Goal: Transaction & Acquisition: Purchase product/service

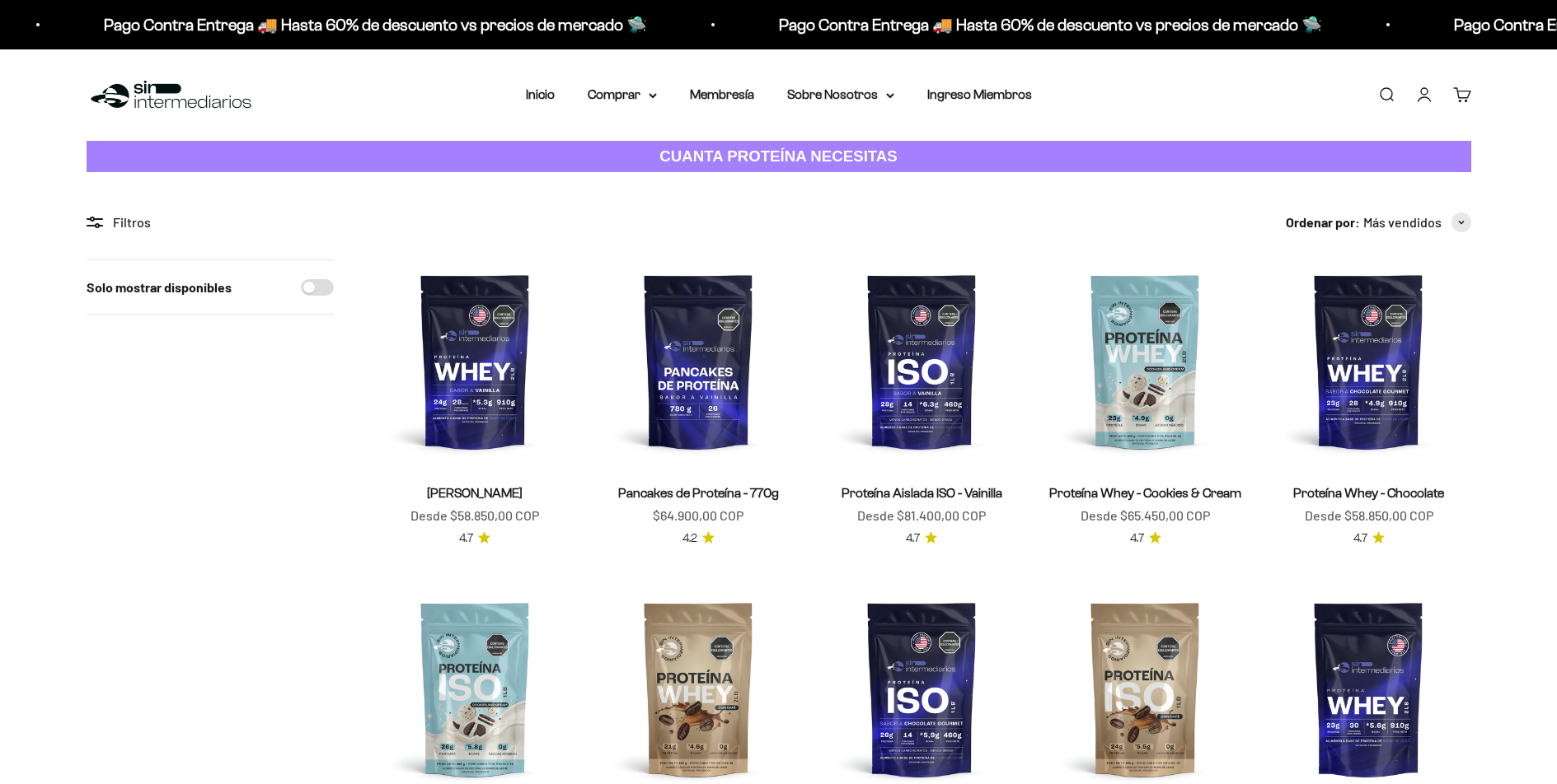
click at [928, 401] on img at bounding box center [922, 362] width 204 height 204
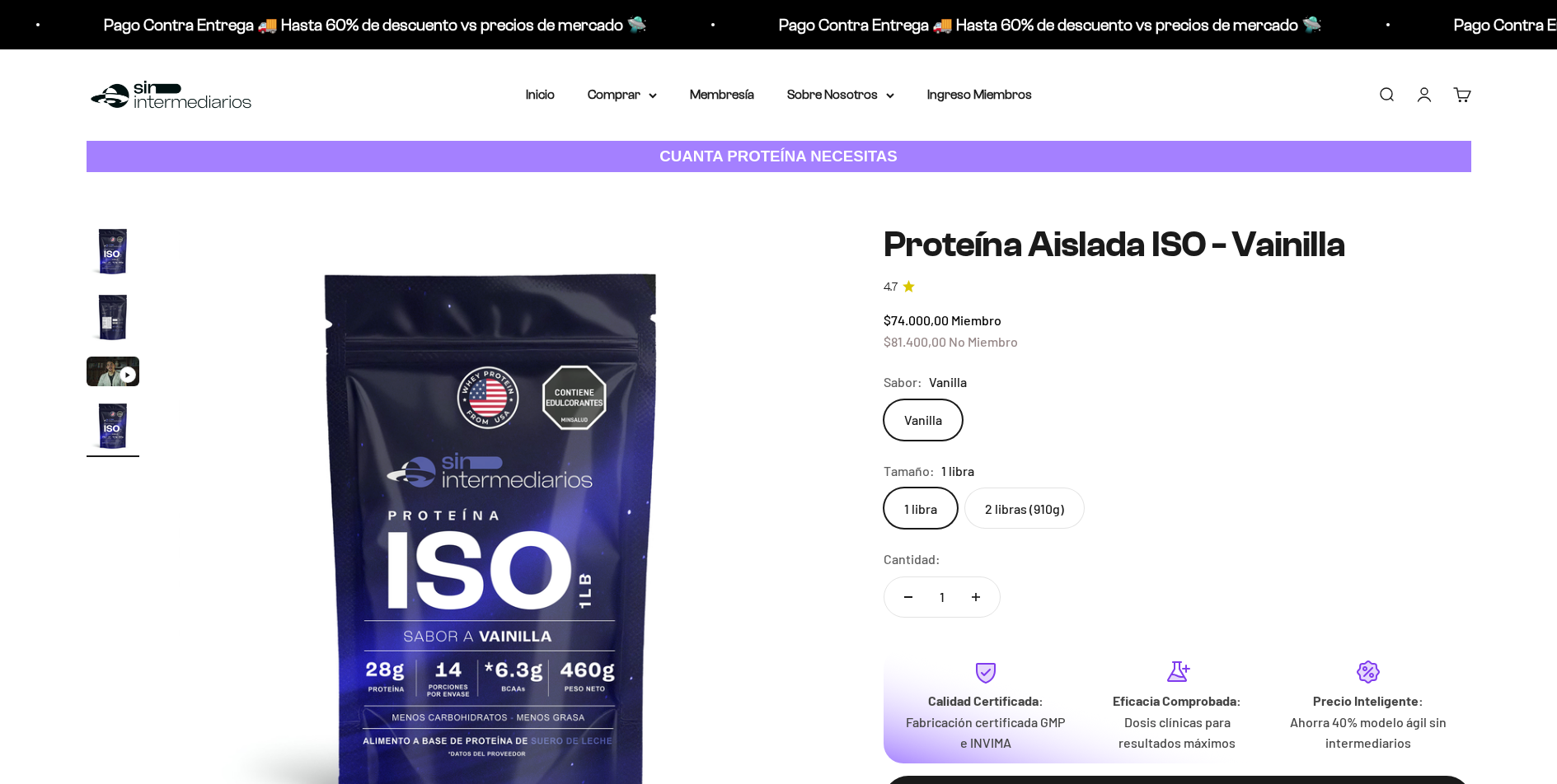
scroll to position [0, 1936]
drag, startPoint x: 0, startPoint y: 0, endPoint x: 1011, endPoint y: 509, distance: 1131.9
click at [1011, 509] on label "2 libras (910g)" at bounding box center [1024, 509] width 121 height 41
click at [883, 488] on input "2 libras (910g)" at bounding box center [882, 487] width 1 height 1
radio input "true"
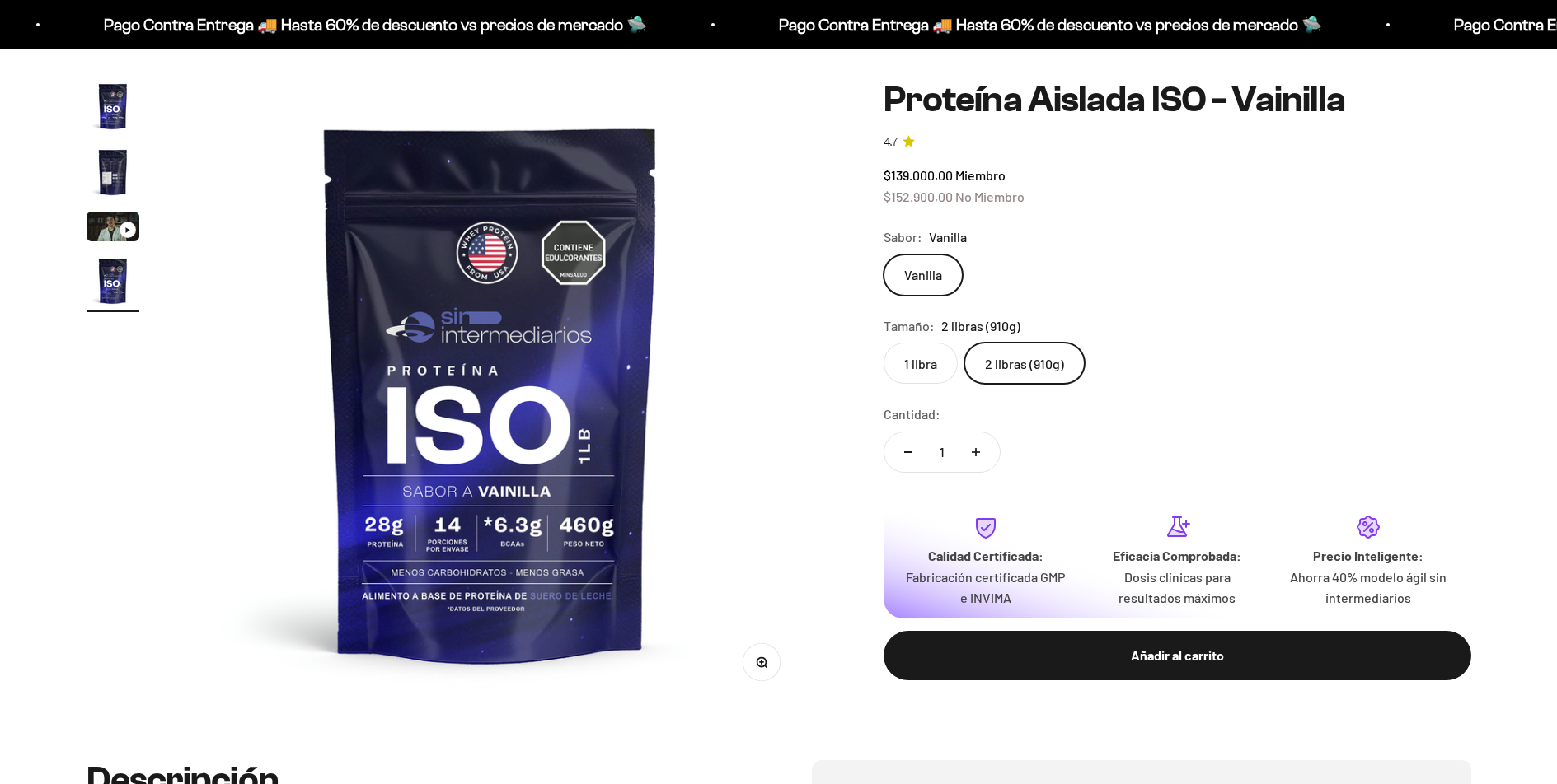
scroll to position [148, 0]
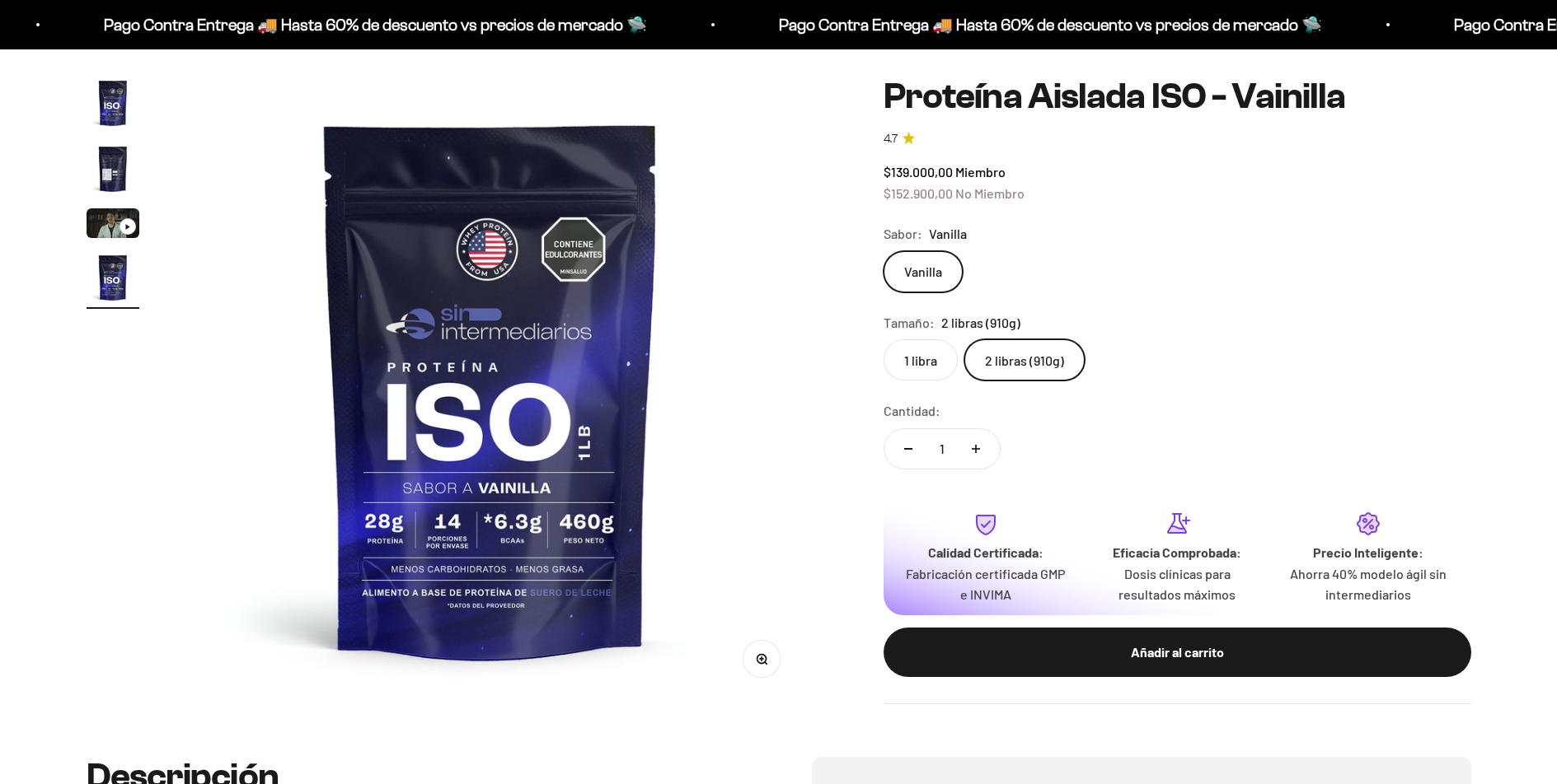
click at [982, 640] on button "Añadir al carrito" at bounding box center [1177, 652] width 587 height 49
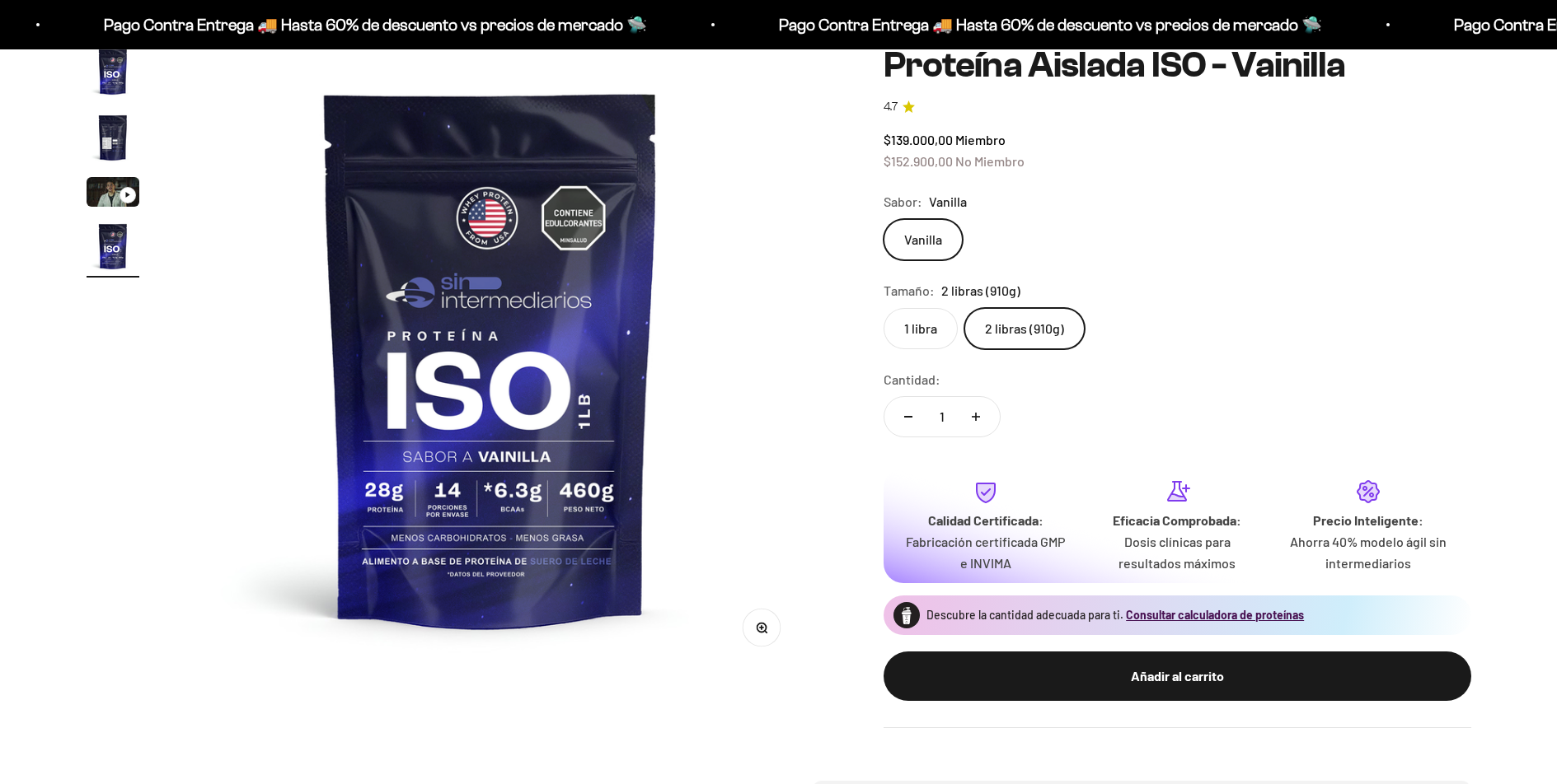
scroll to position [117, 0]
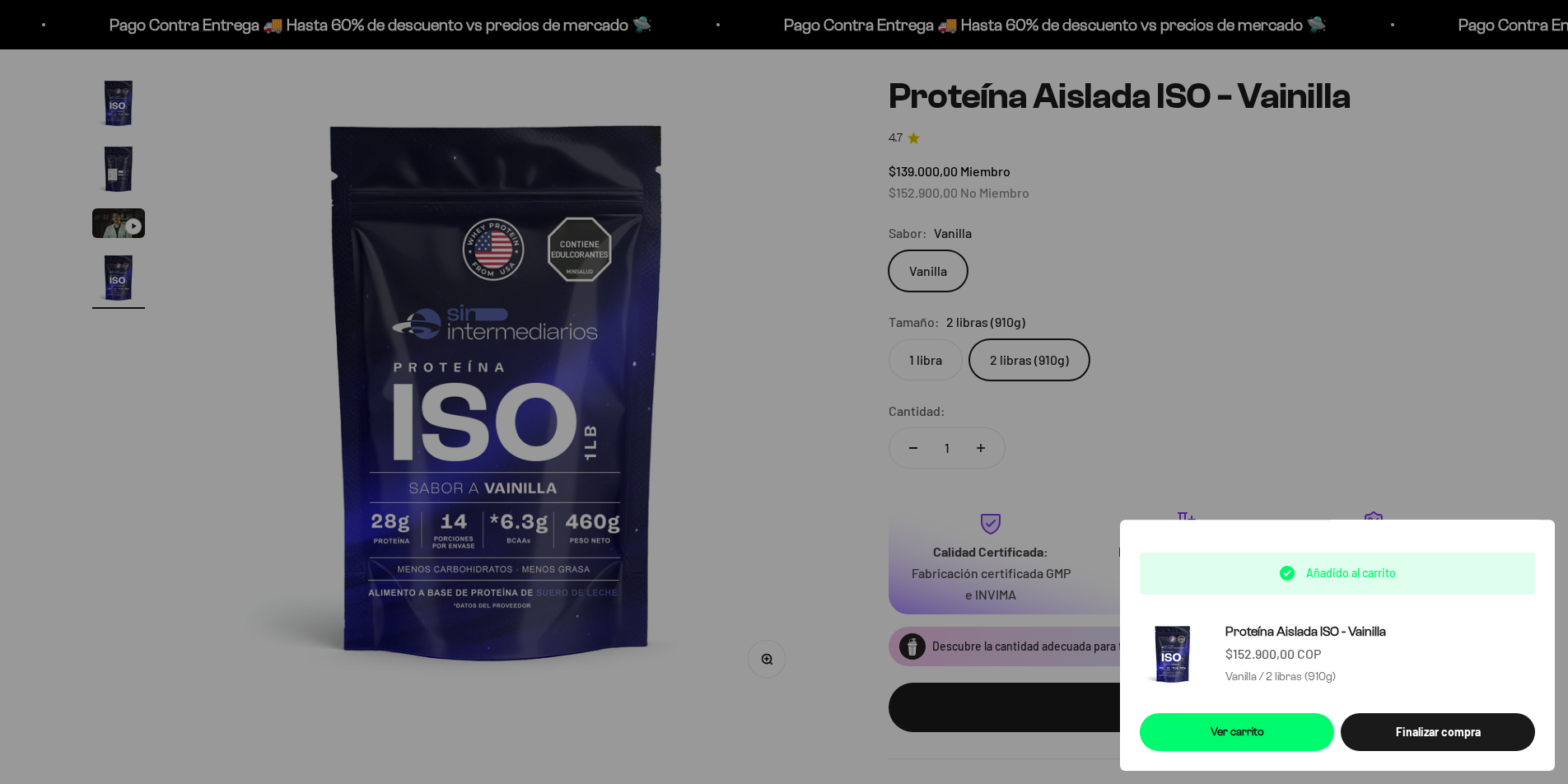
click at [1248, 444] on div at bounding box center [784, 392] width 1568 height 784
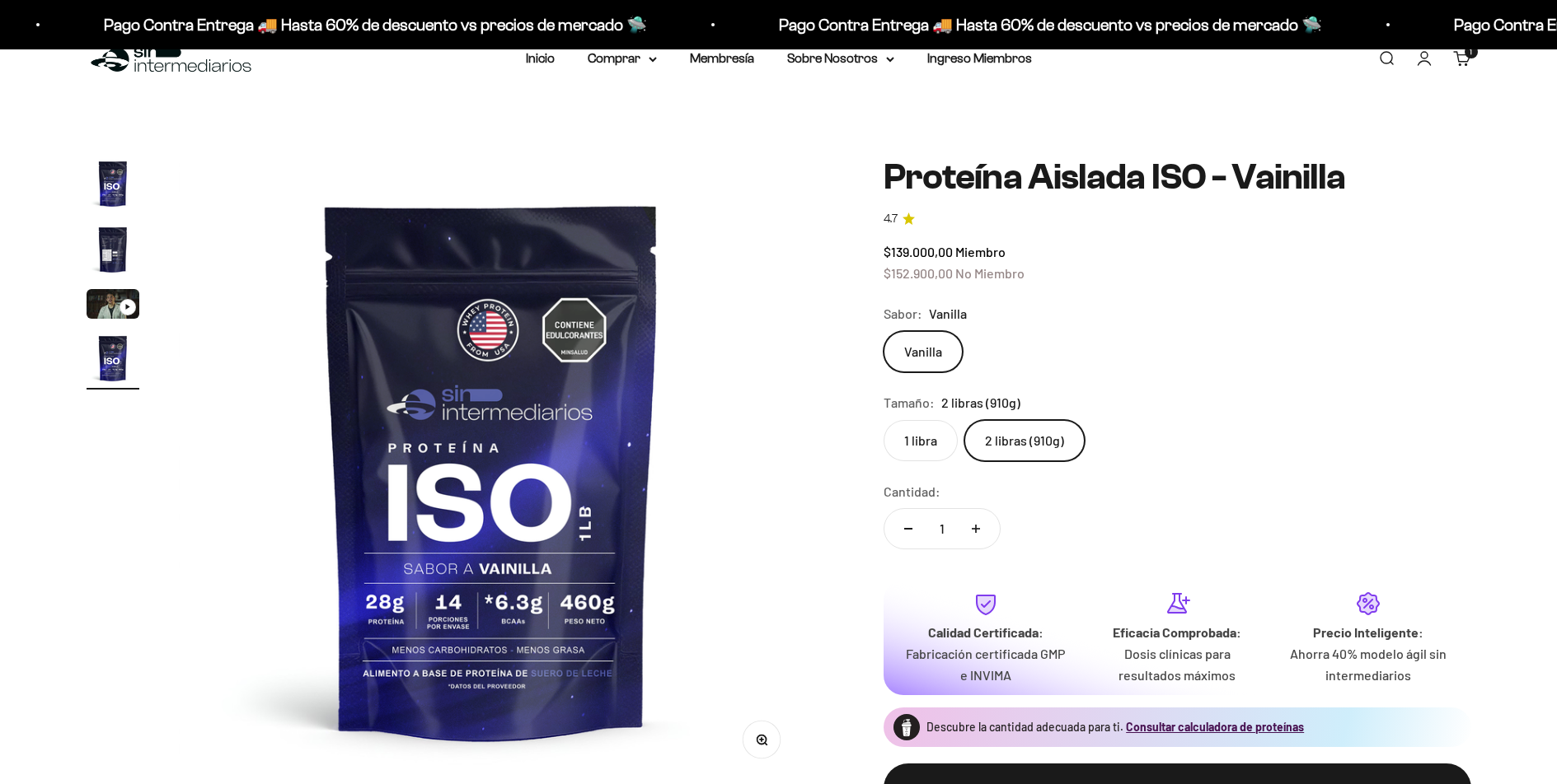
scroll to position [0, 0]
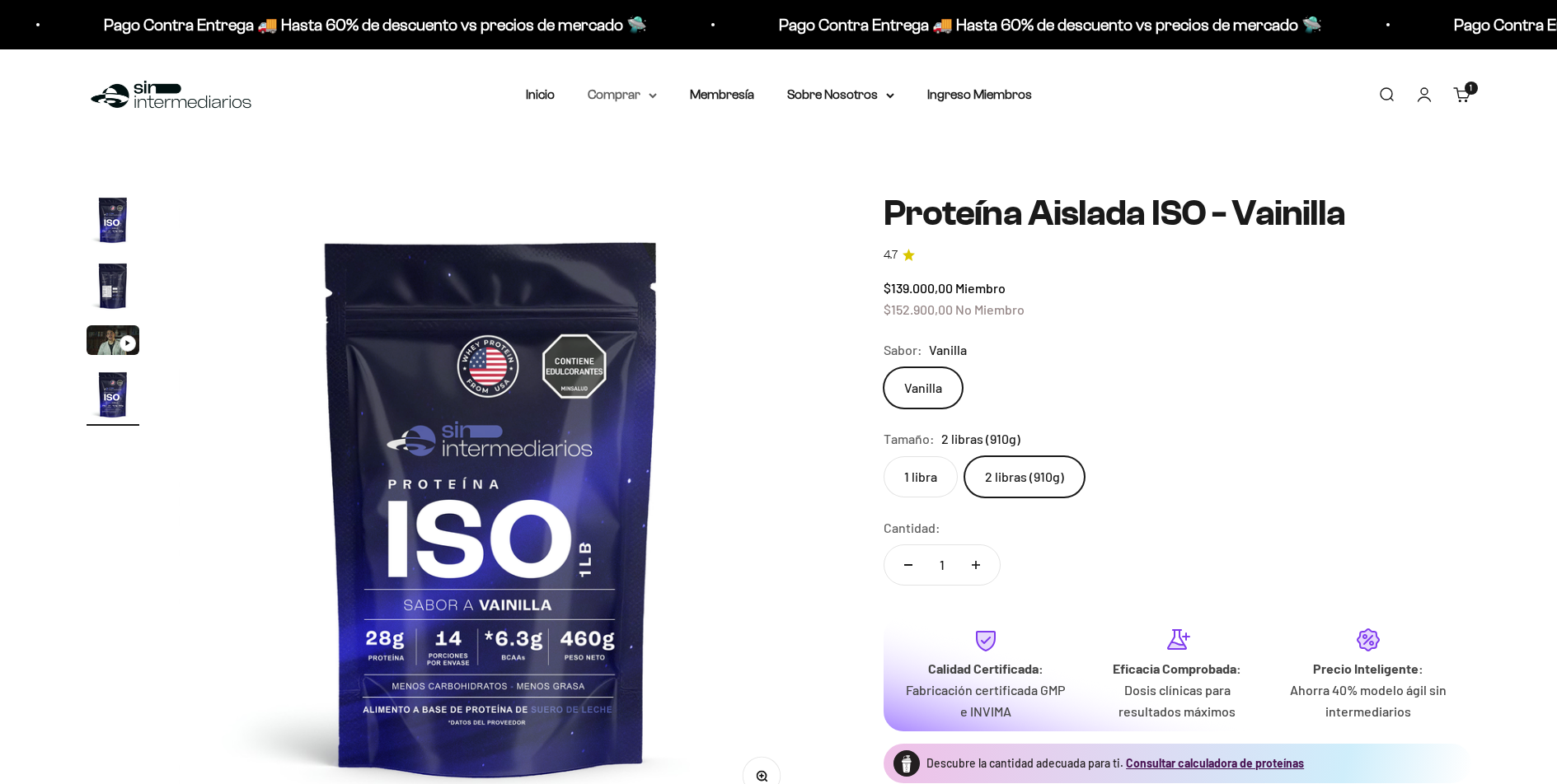
click at [591, 97] on summary "Comprar" at bounding box center [622, 95] width 70 height 22
click at [550, 99] on link "Inicio" at bounding box center [539, 94] width 28 height 14
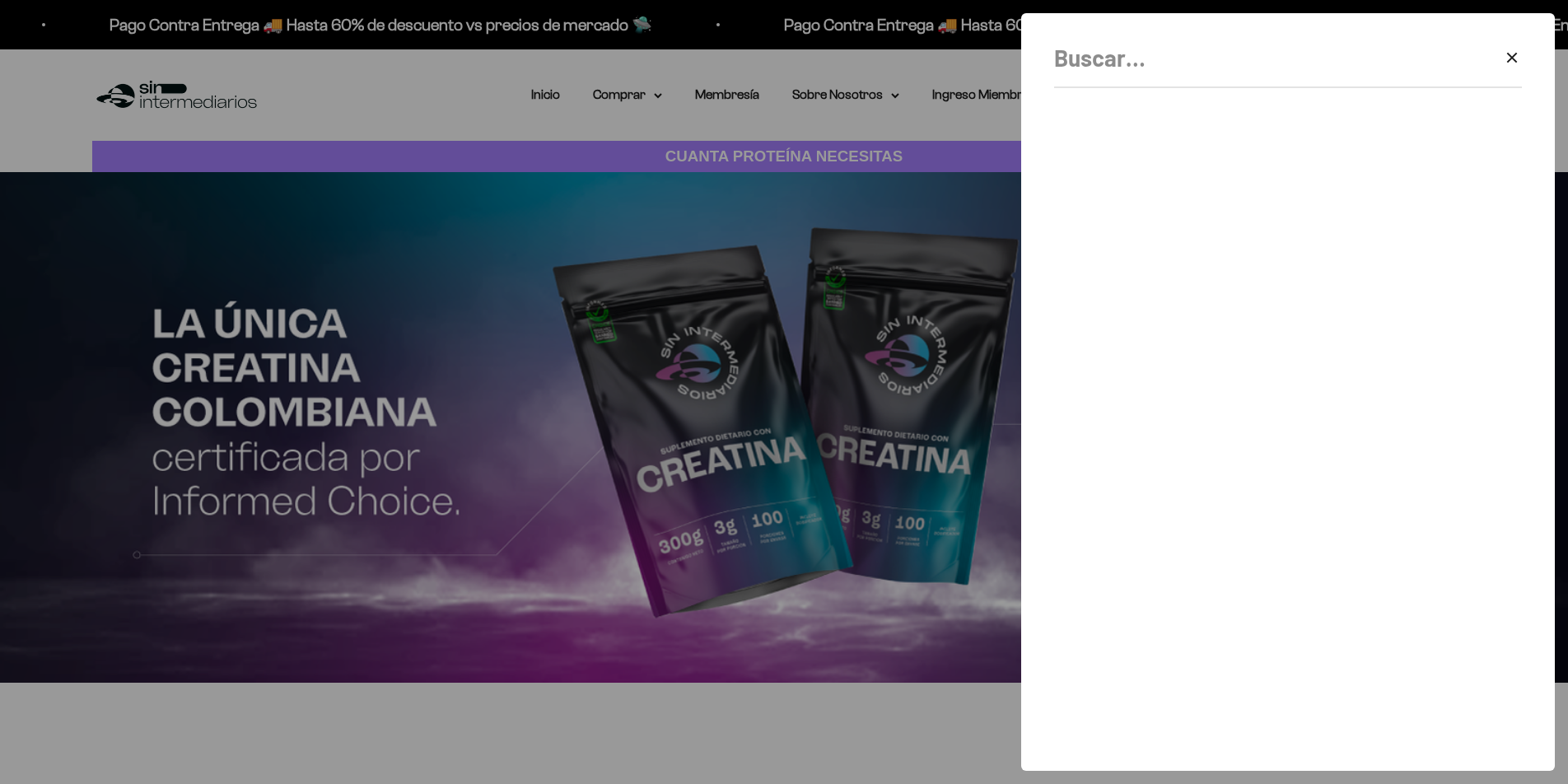
click at [1312, 59] on input "Buscar" at bounding box center [1247, 58] width 385 height 37
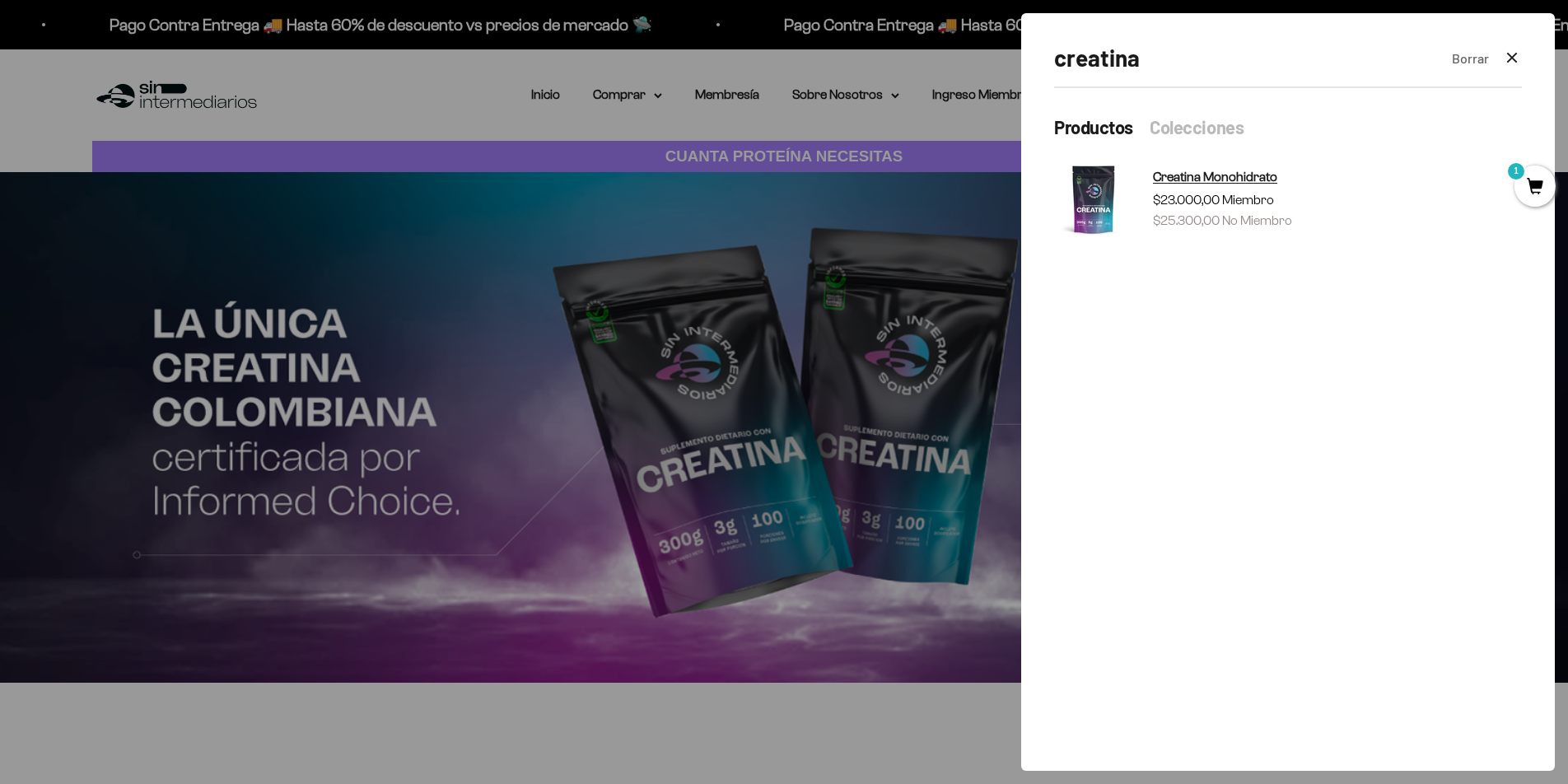
type input "creatina"
click at [1266, 194] on span "Miembro" at bounding box center [1248, 200] width 52 height 14
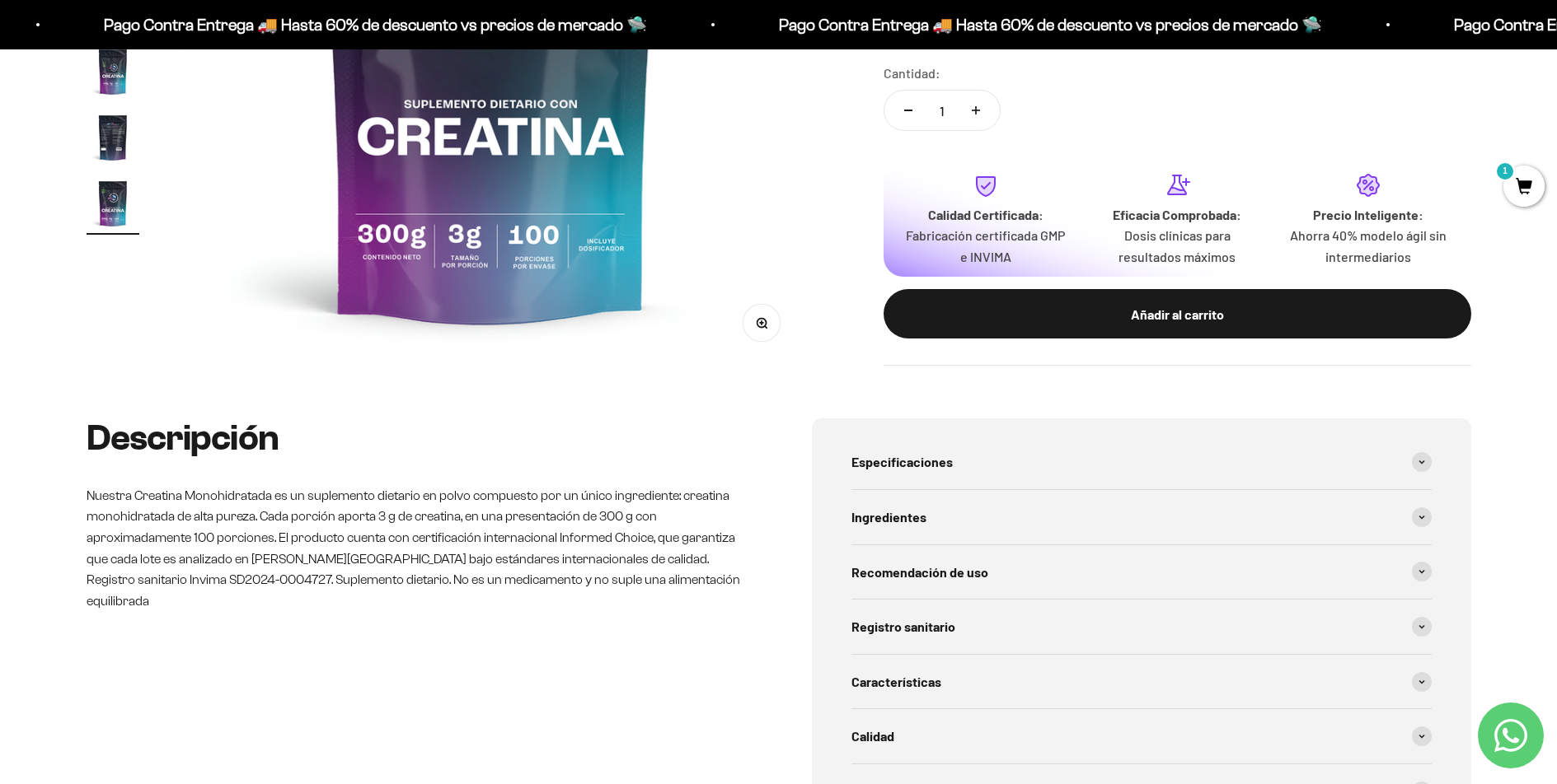
scroll to position [493, 0]
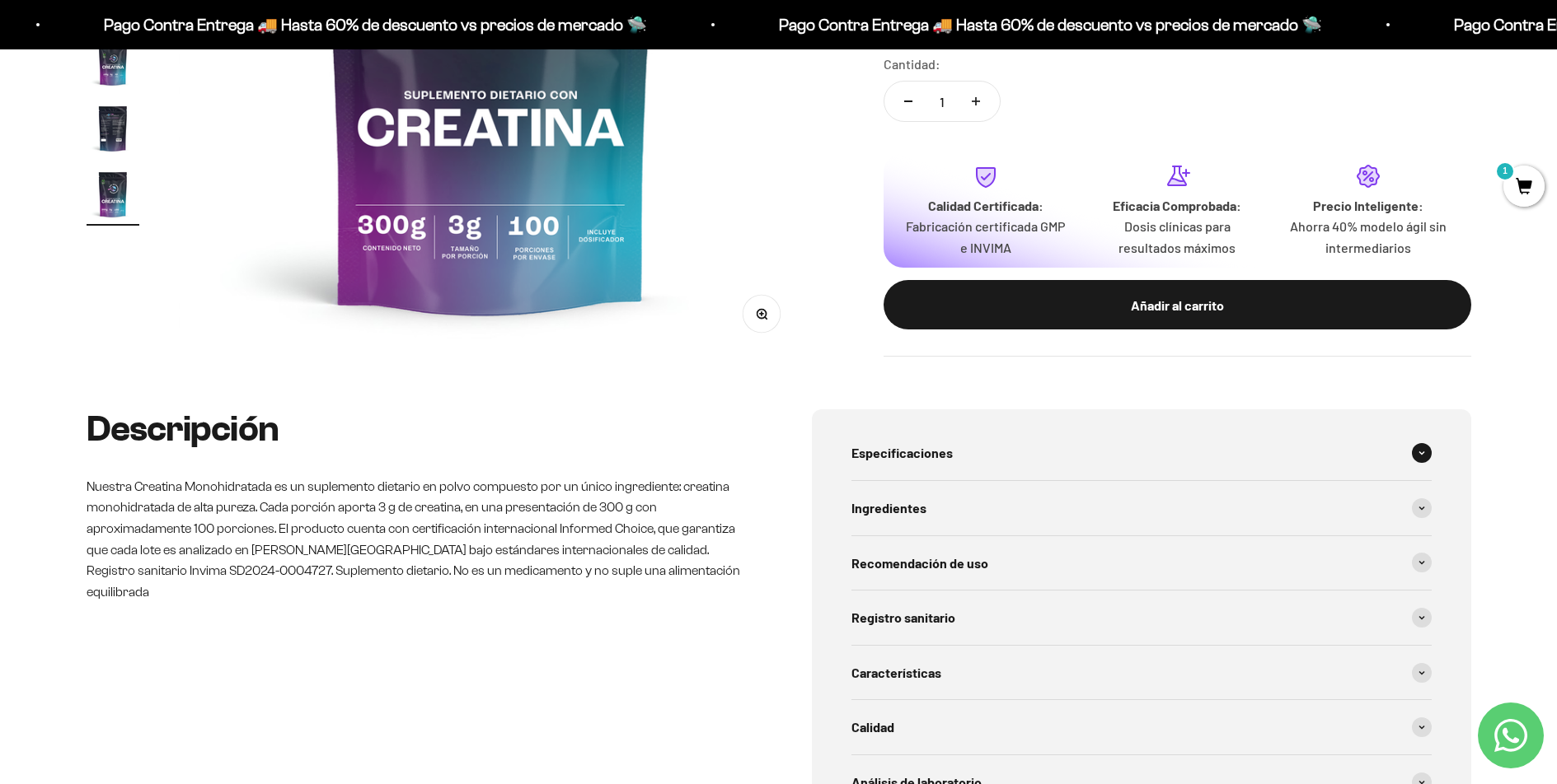
click at [941, 451] on span "Especificaciones" at bounding box center [901, 453] width 101 height 22
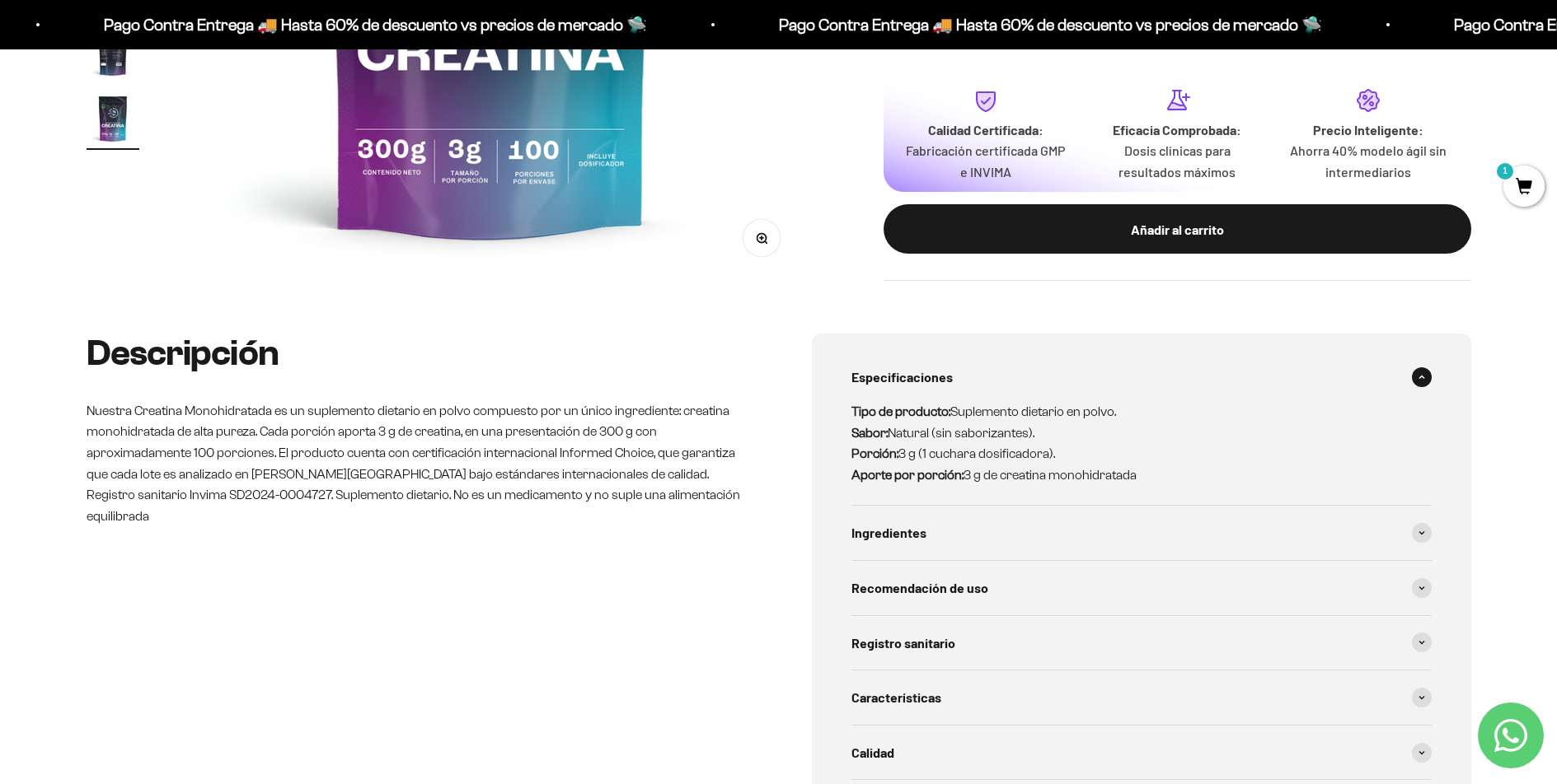
scroll to position [588, 0]
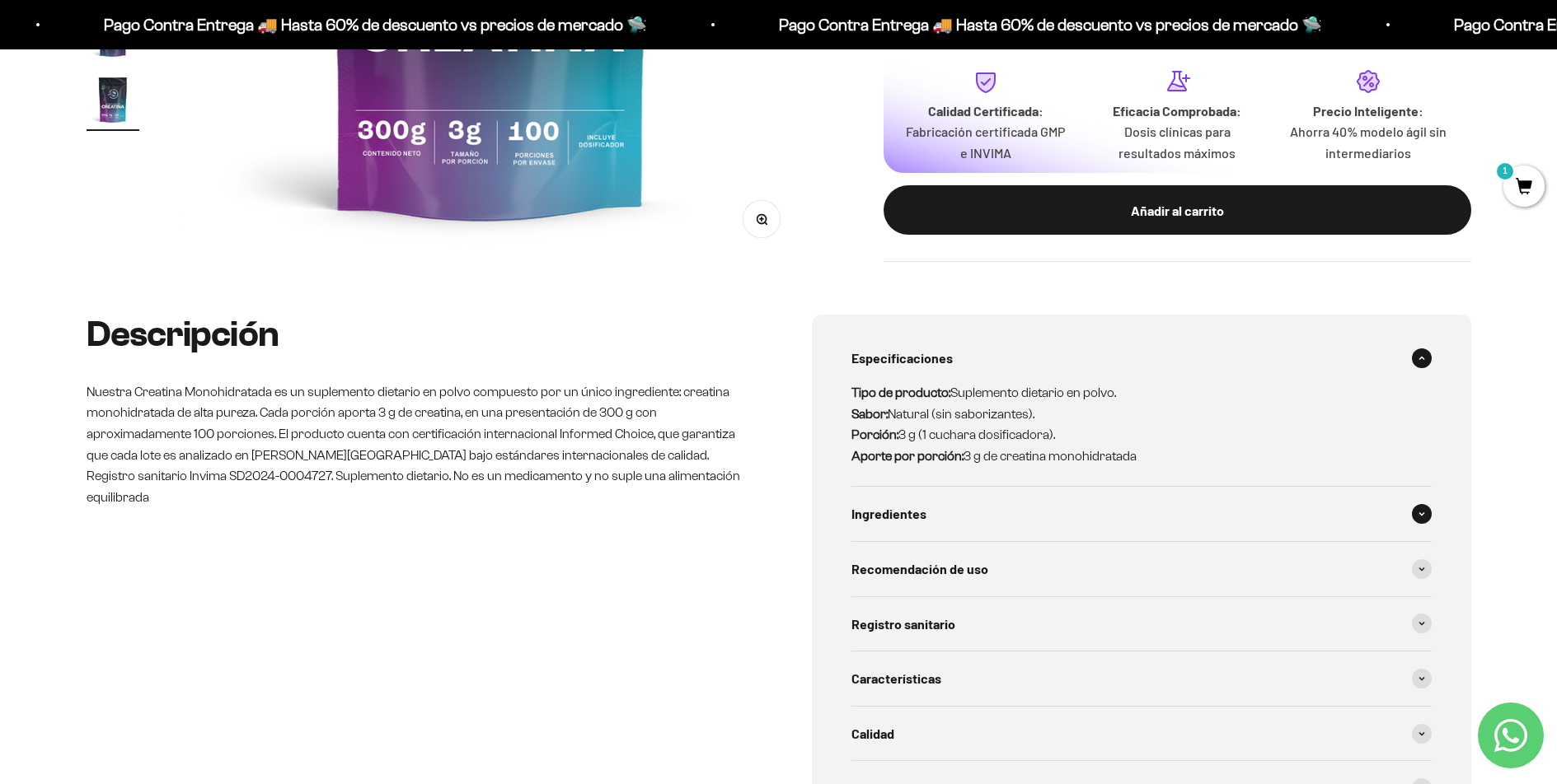
click at [921, 519] on span "Ingredientes" at bounding box center [888, 514] width 75 height 22
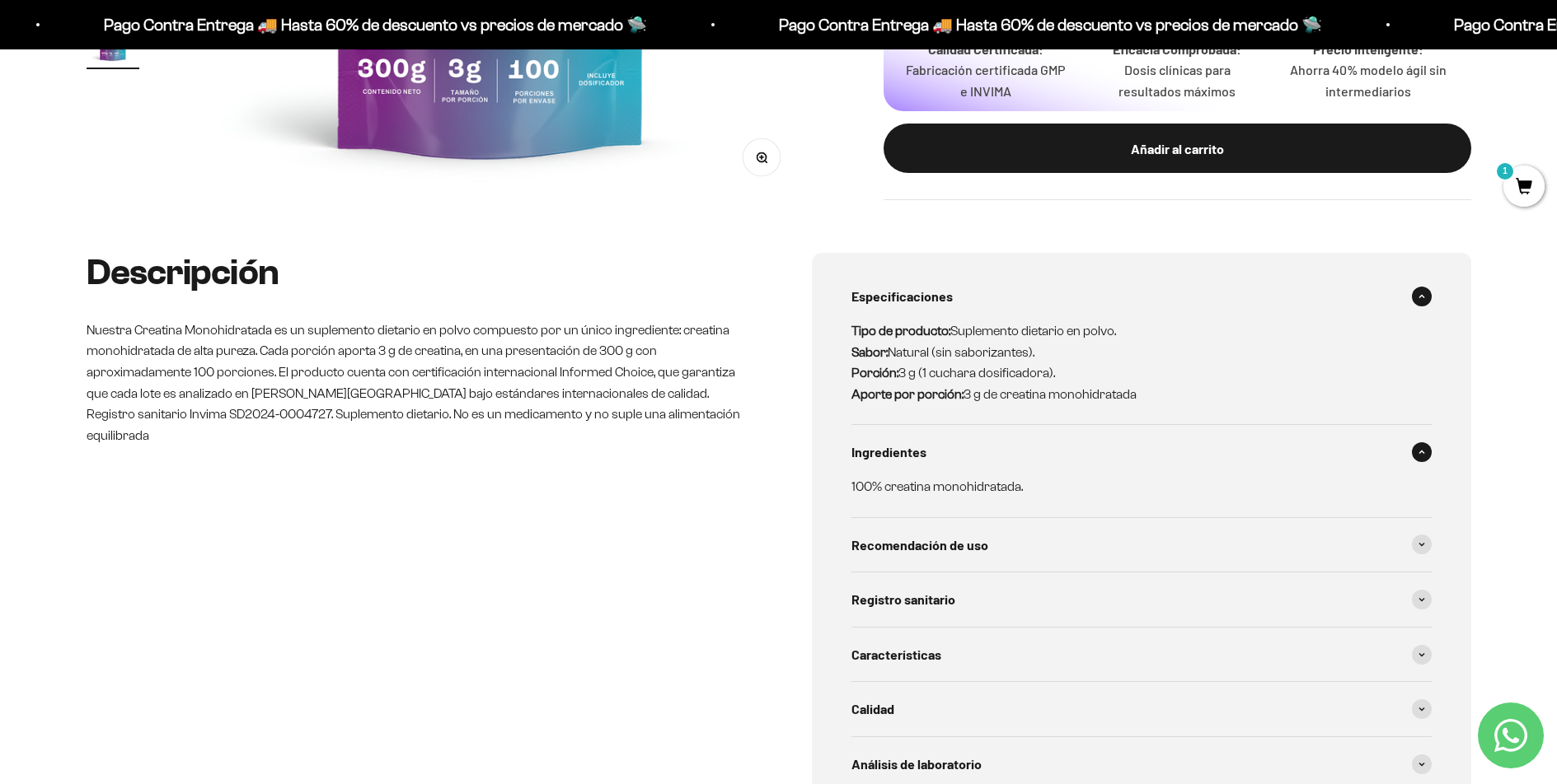
scroll to position [656, 0]
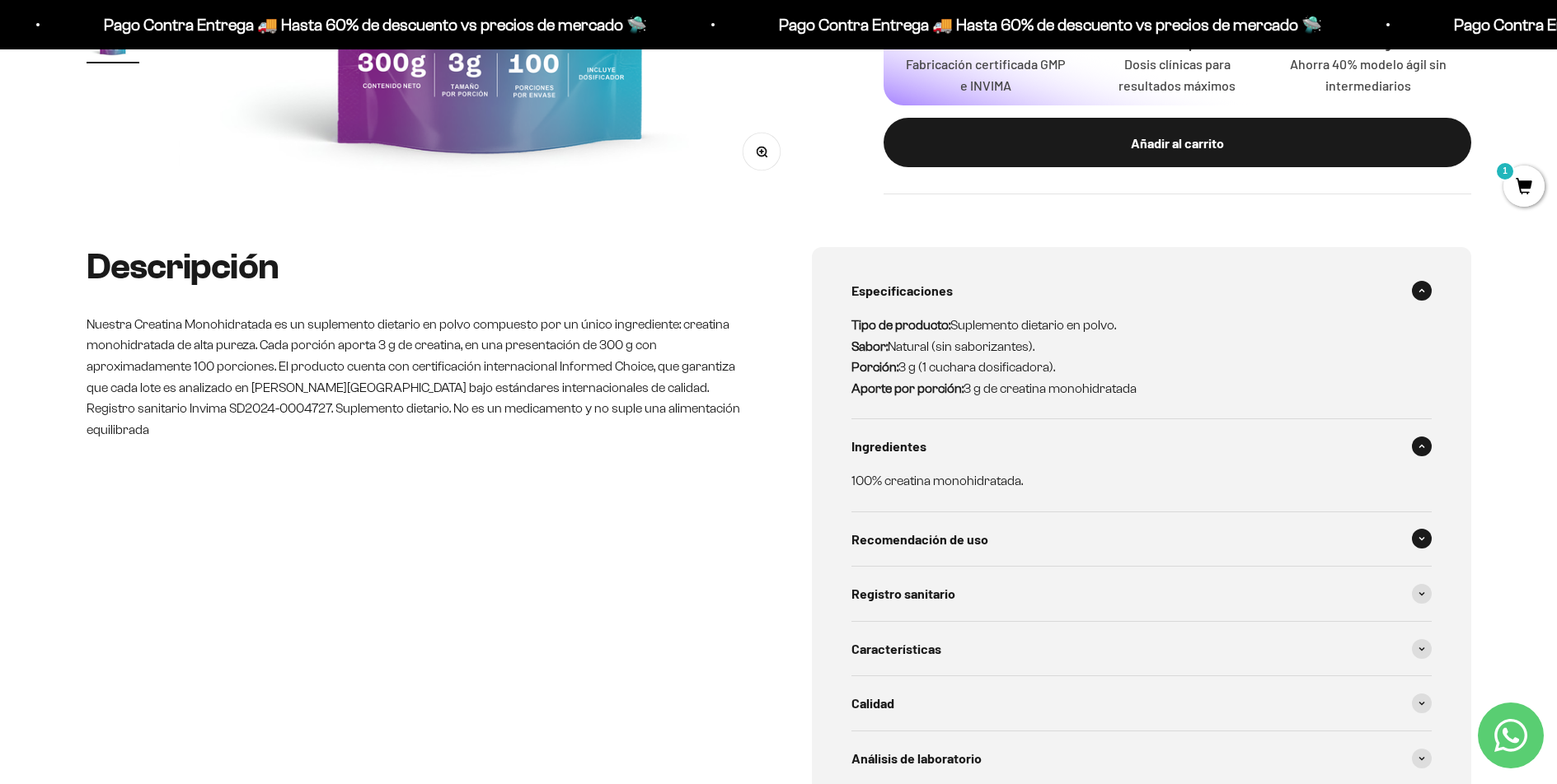
click at [915, 538] on span "Recomendación de uso" at bounding box center [920, 540] width 137 height 22
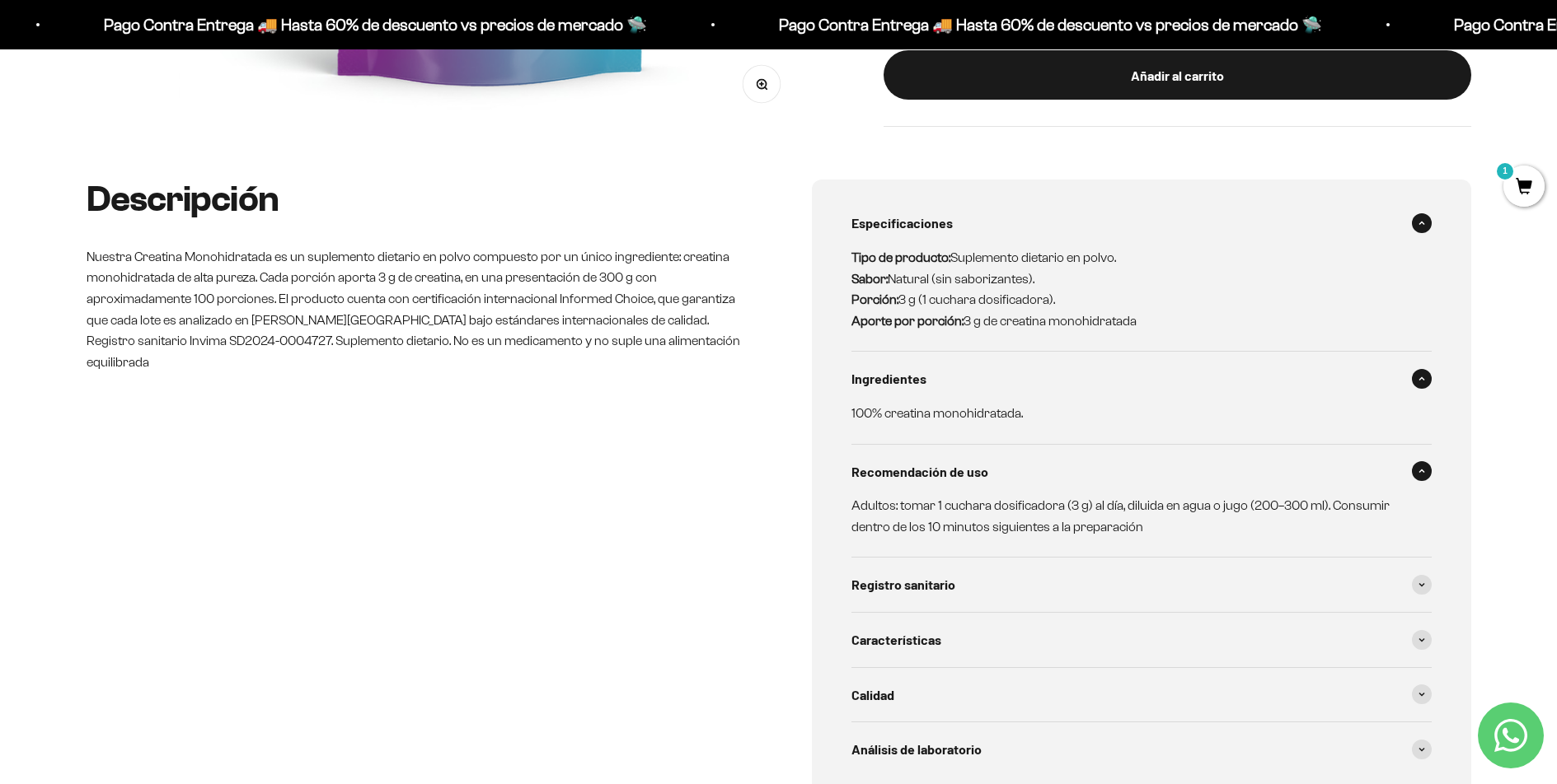
scroll to position [729, 0]
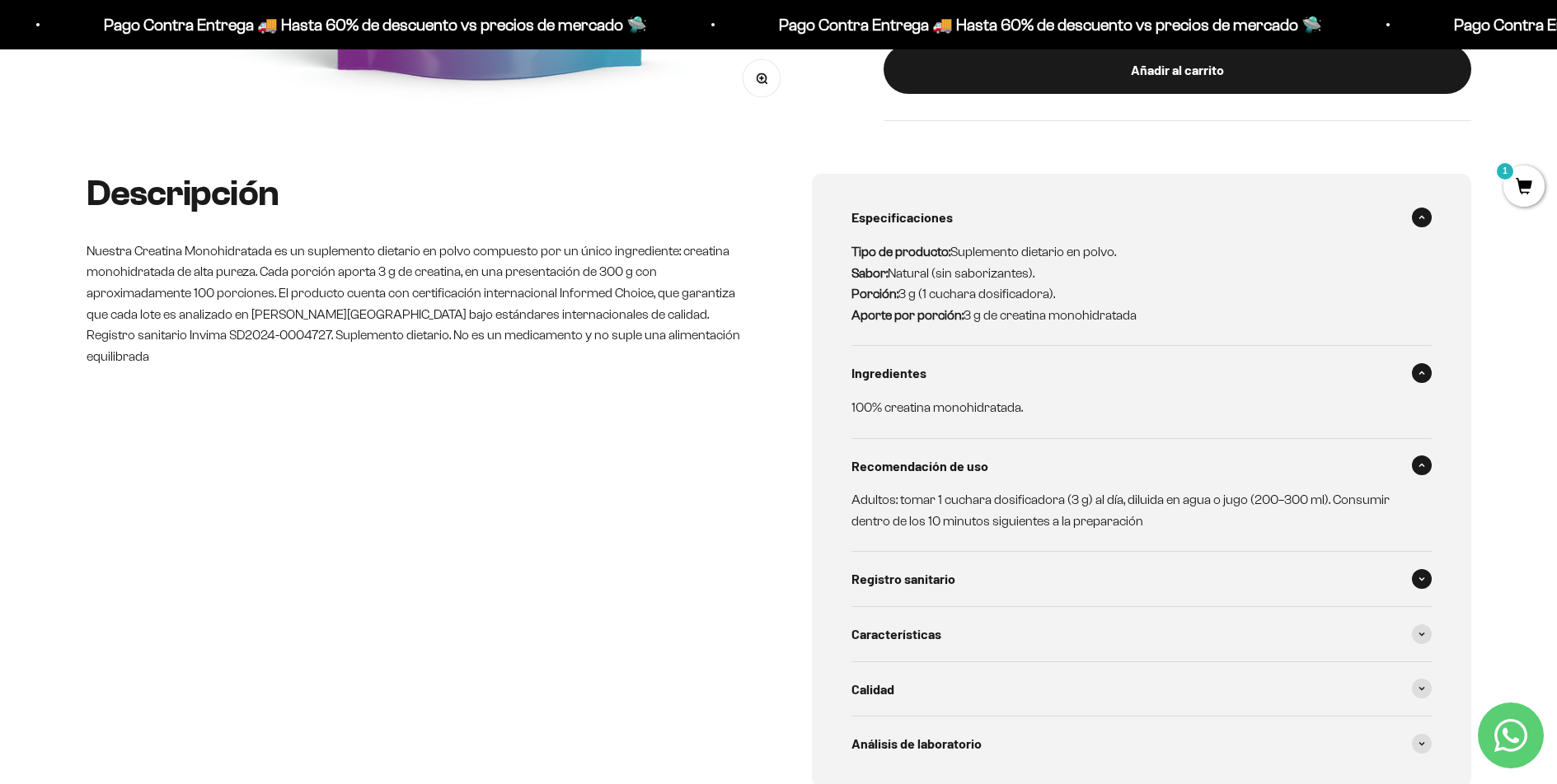
click at [909, 590] on div "Registro sanitario" at bounding box center [1141, 578] width 580 height 54
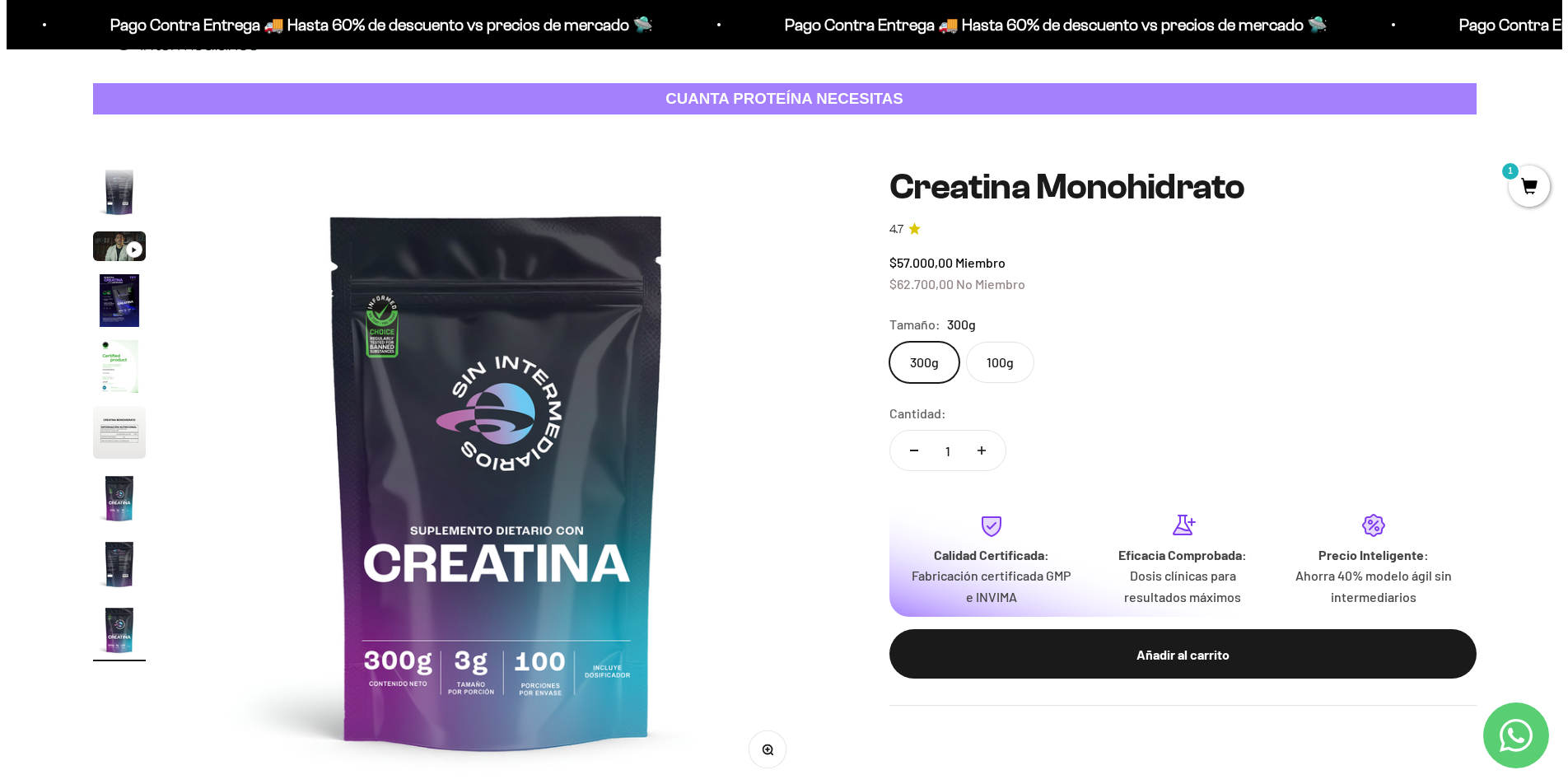
scroll to position [0, 0]
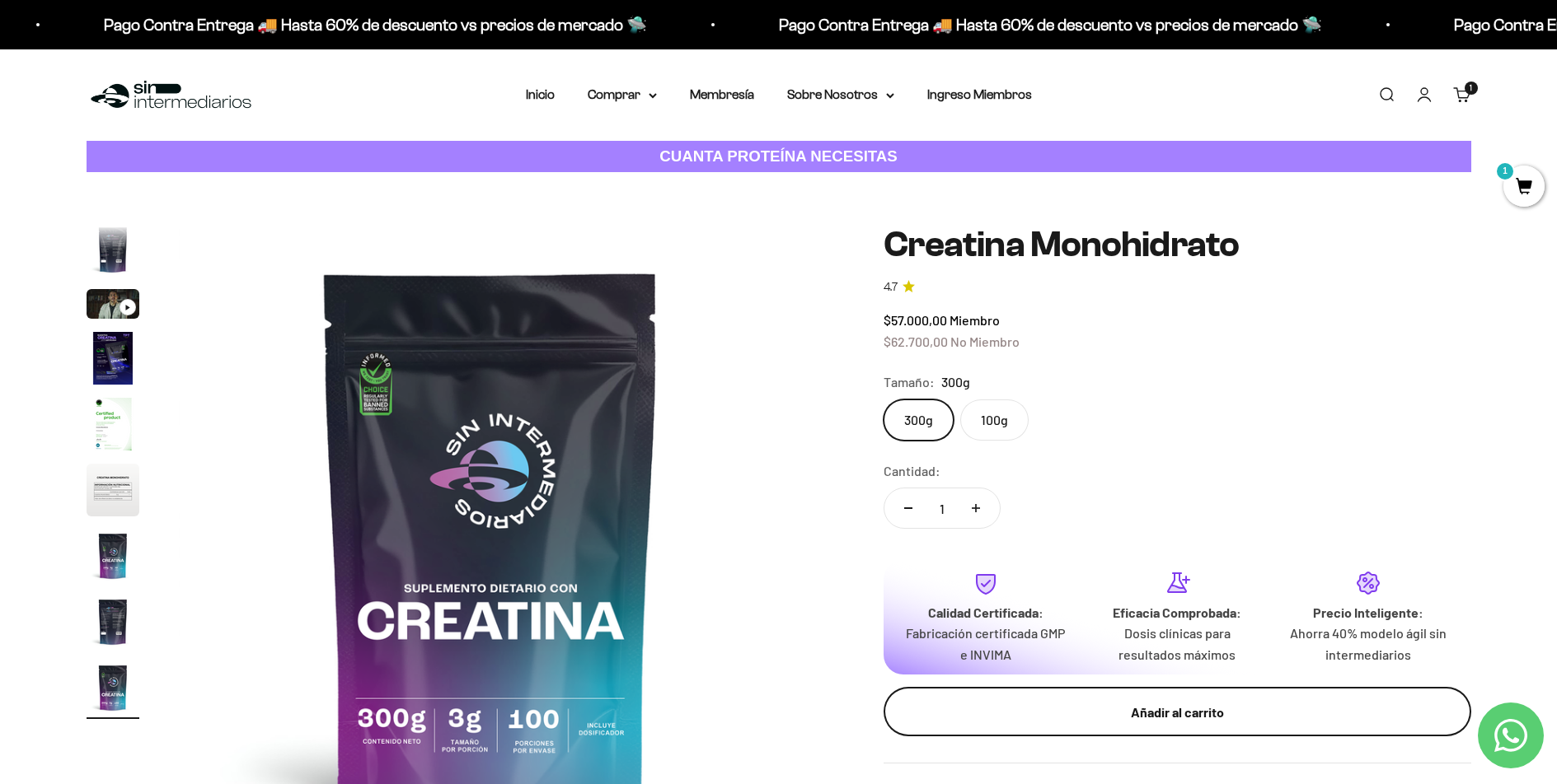
click at [1232, 705] on div "Añadir al carrito" at bounding box center [1178, 712] width 522 height 22
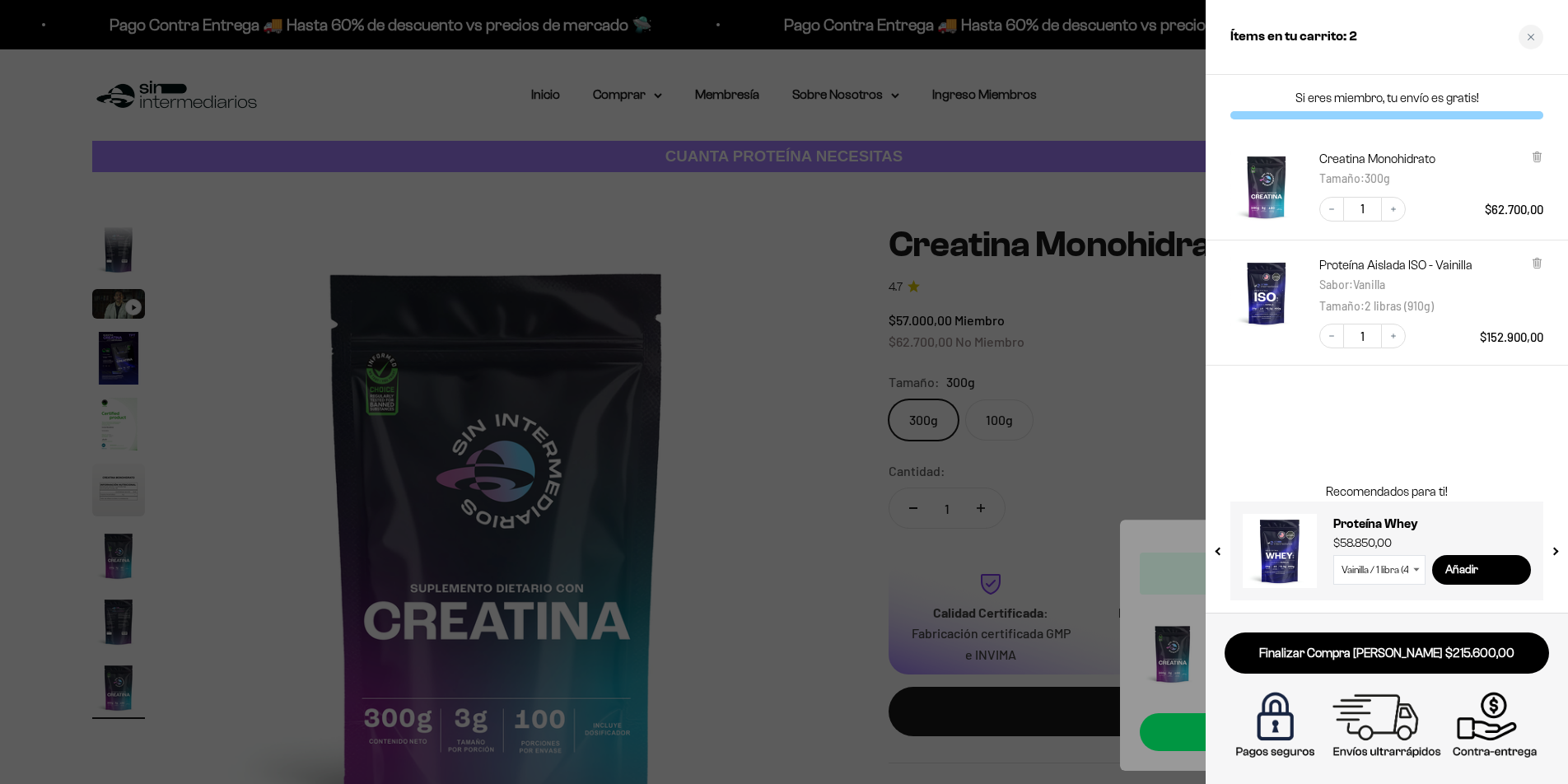
click at [832, 465] on div at bounding box center [784, 392] width 1568 height 784
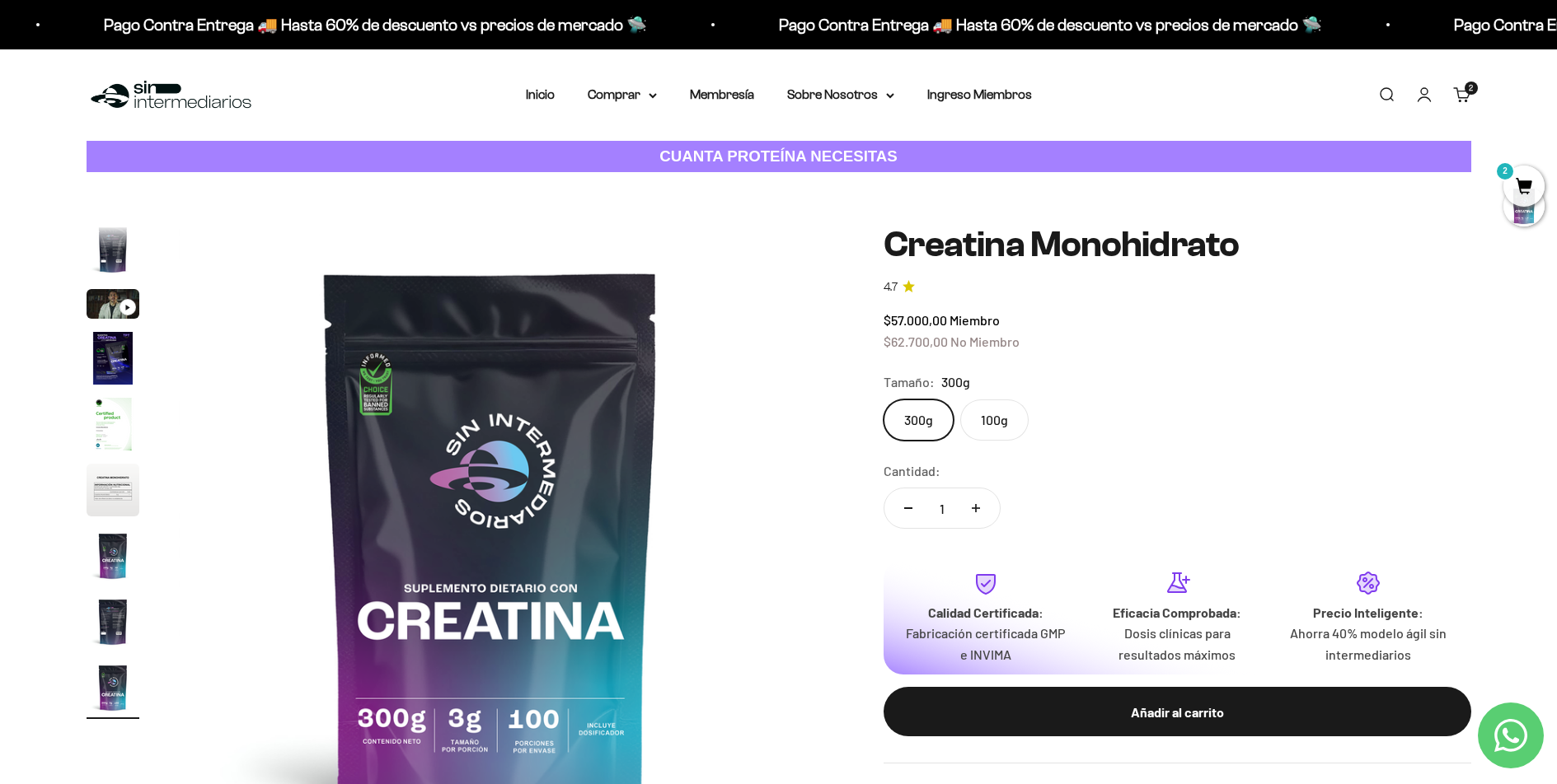
click at [1457, 98] on link "Carrito 2" at bounding box center [1462, 94] width 18 height 18
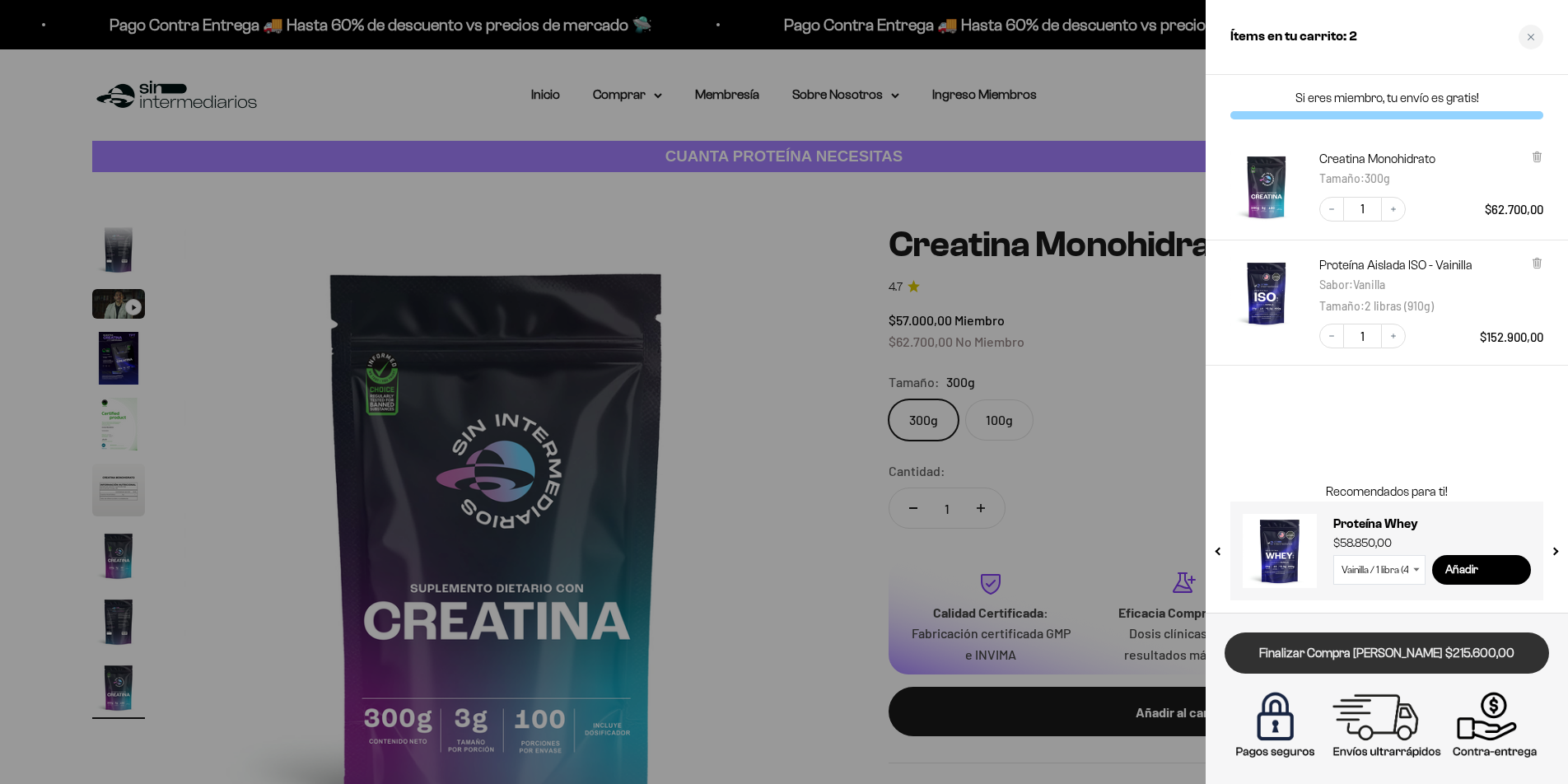
click at [1361, 643] on link "Finalizar Compra [PERSON_NAME] $215.600,00" at bounding box center [1387, 654] width 324 height 42
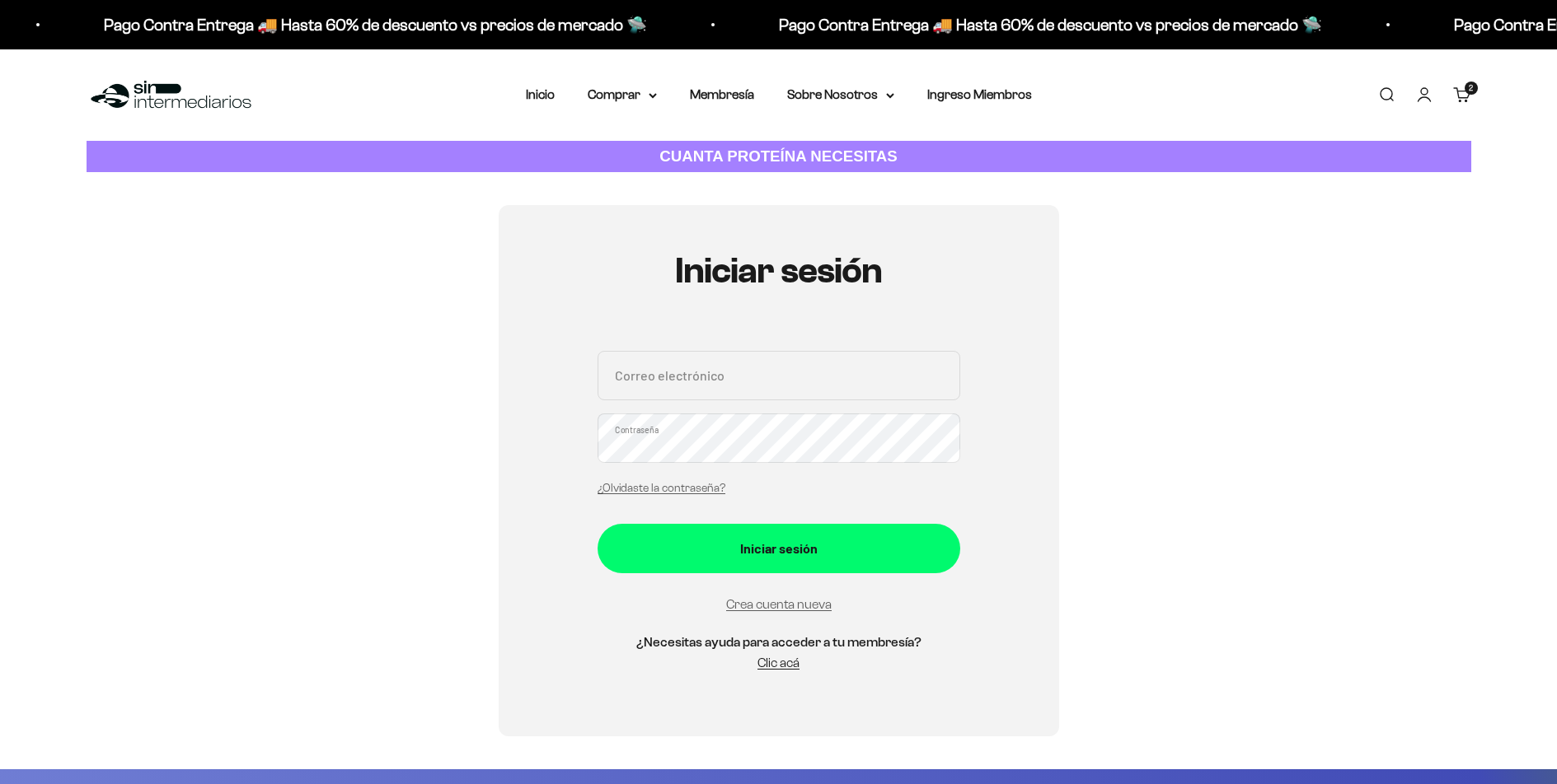
click at [678, 367] on input "Correo electrónico" at bounding box center [778, 375] width 363 height 49
type input "laura.sanchez.2905@gmail.com"
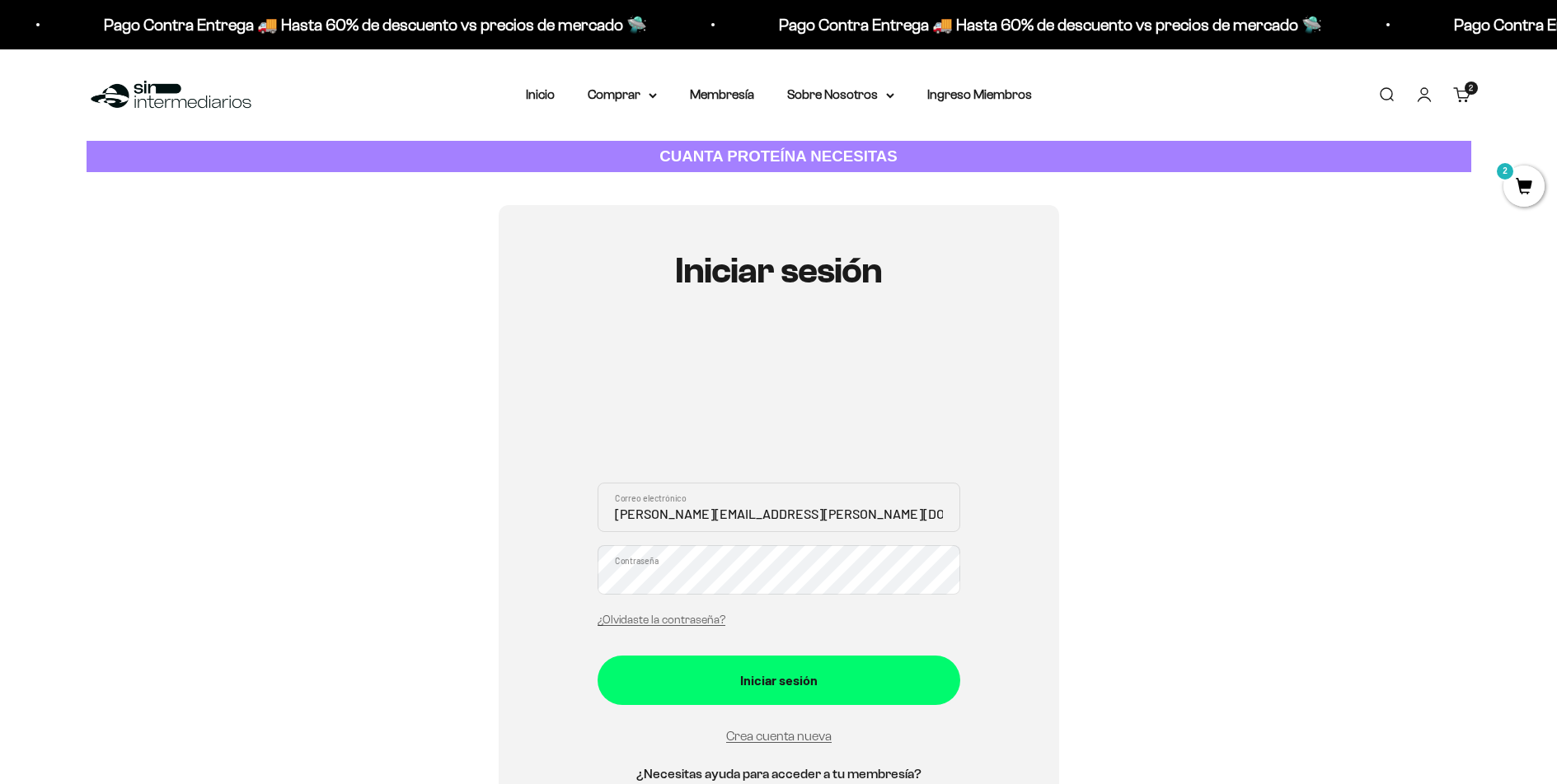
click at [597, 656] on button "Iniciar sesión" at bounding box center [778, 680] width 363 height 49
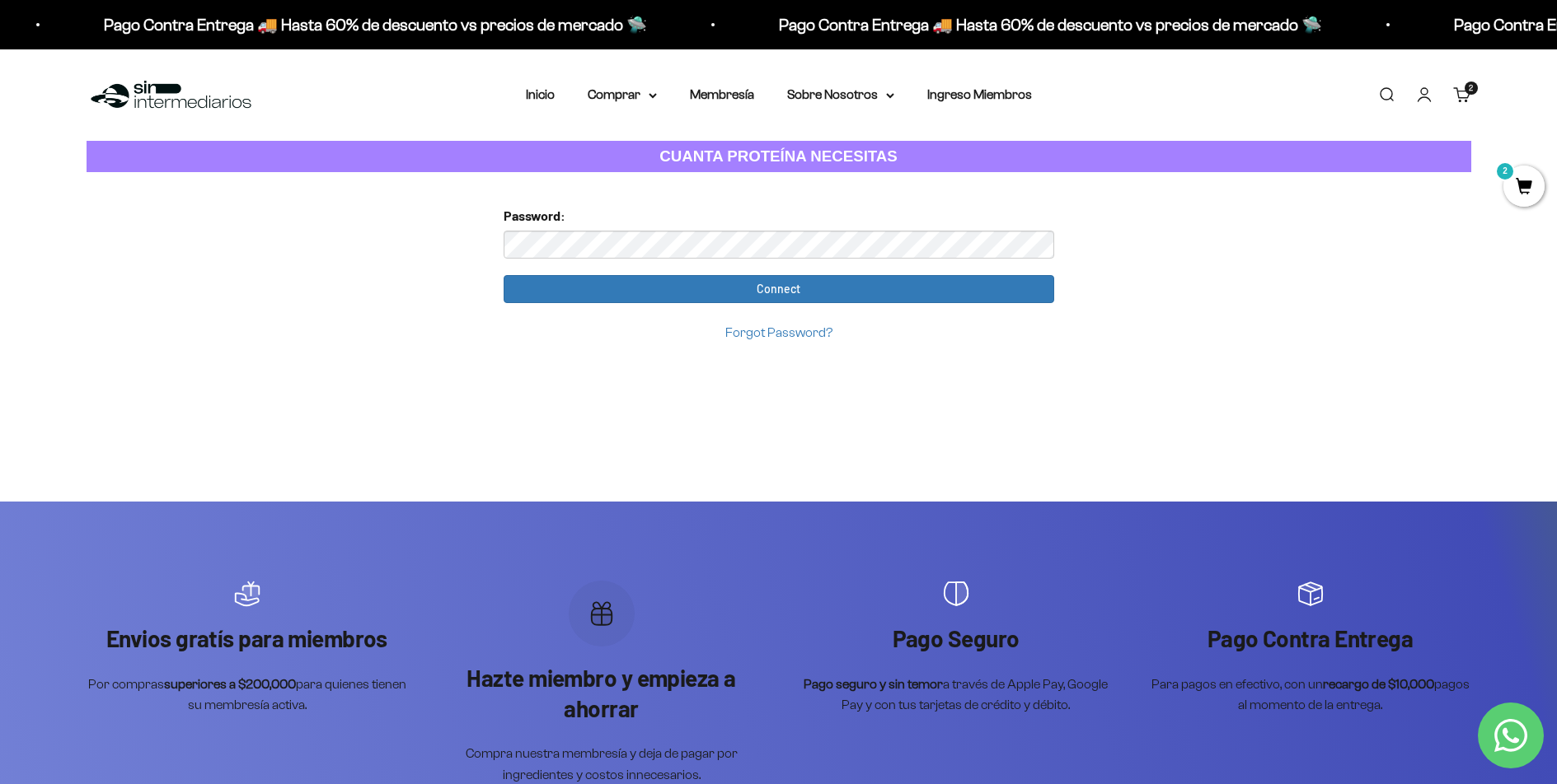
click at [504, 275] on input "Connect" at bounding box center [778, 289] width 550 height 28
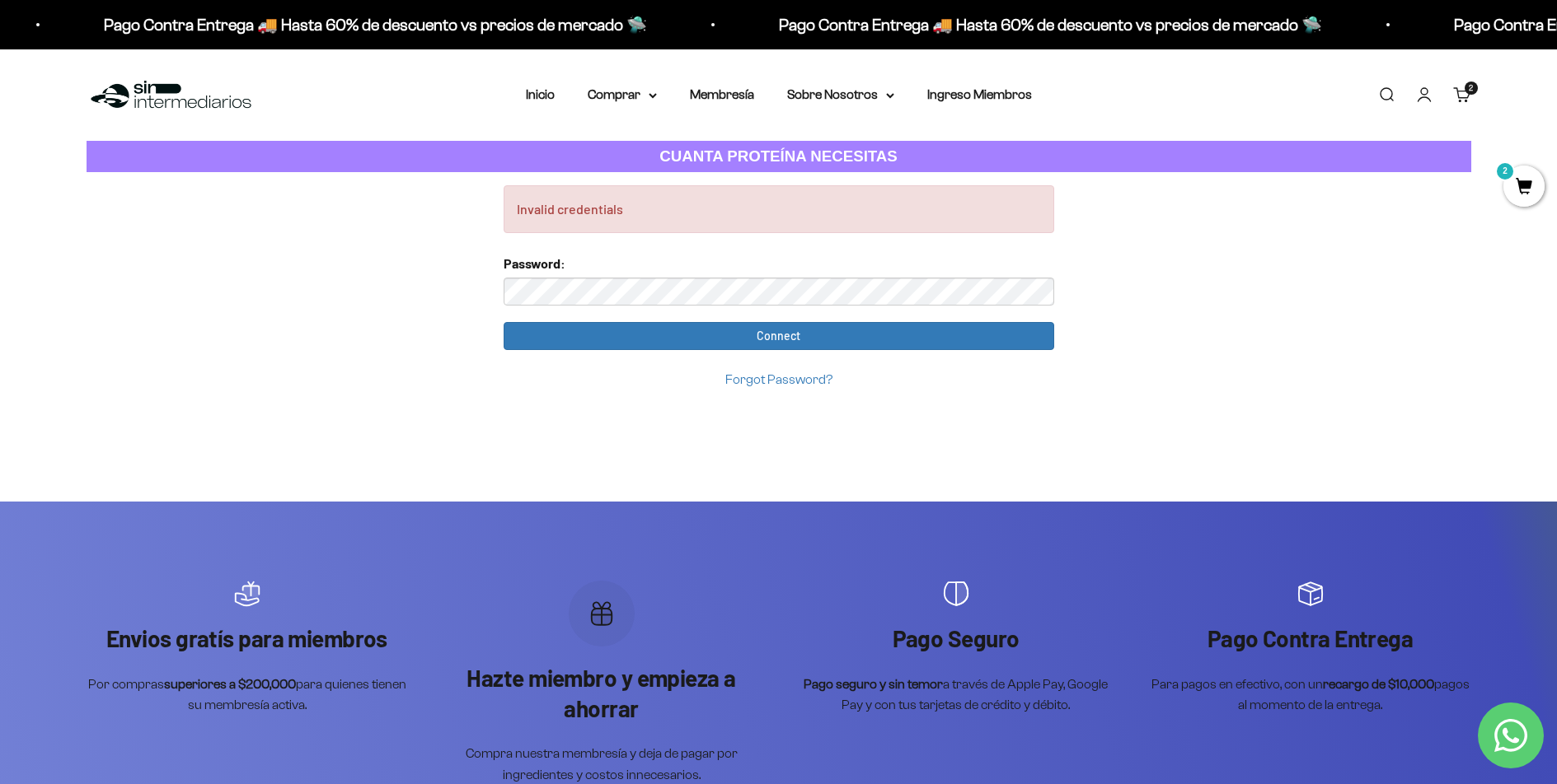
click at [504, 322] on input "Connect" at bounding box center [778, 336] width 550 height 28
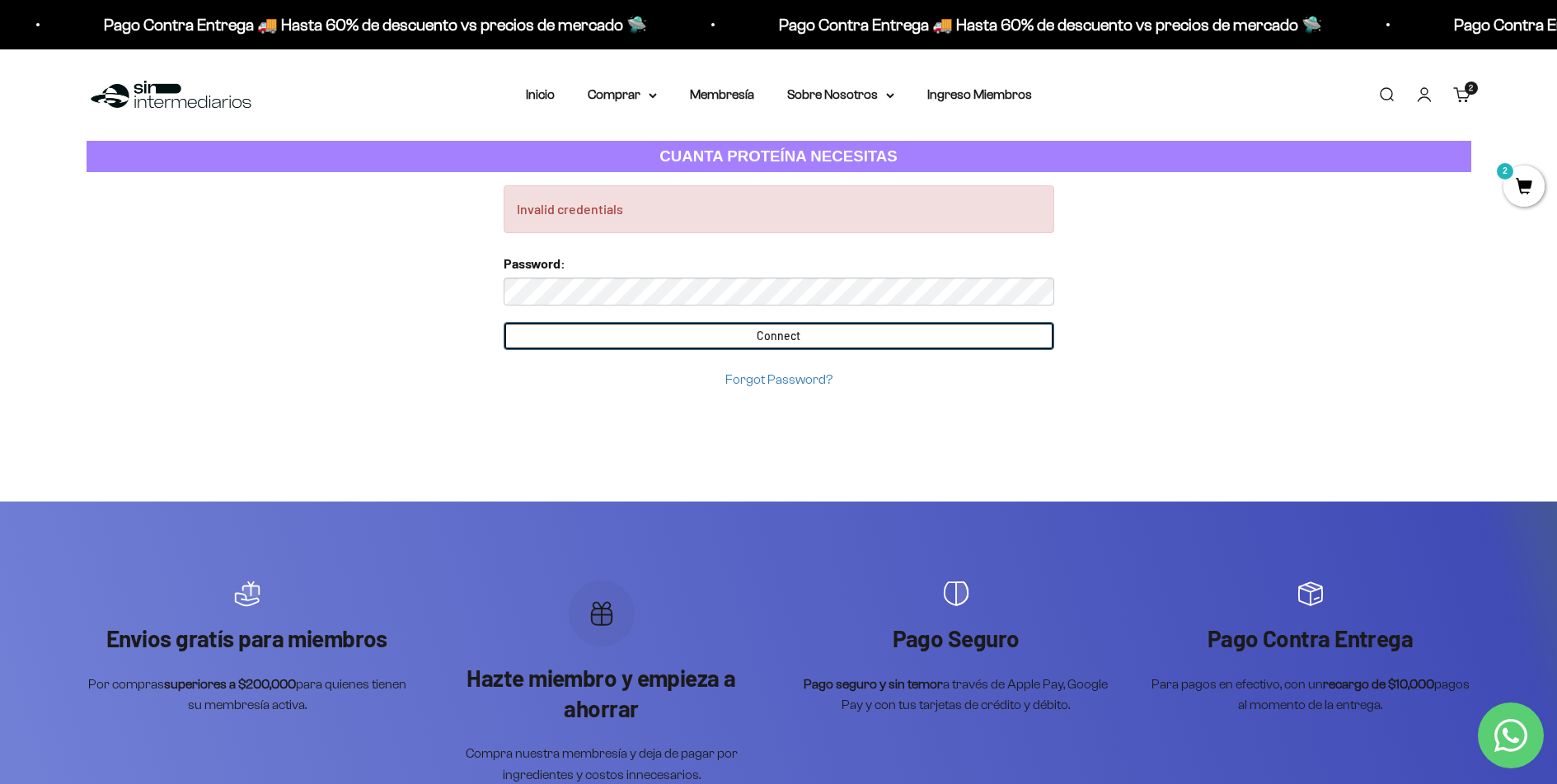
click at [628, 343] on input "Connect" at bounding box center [778, 336] width 550 height 28
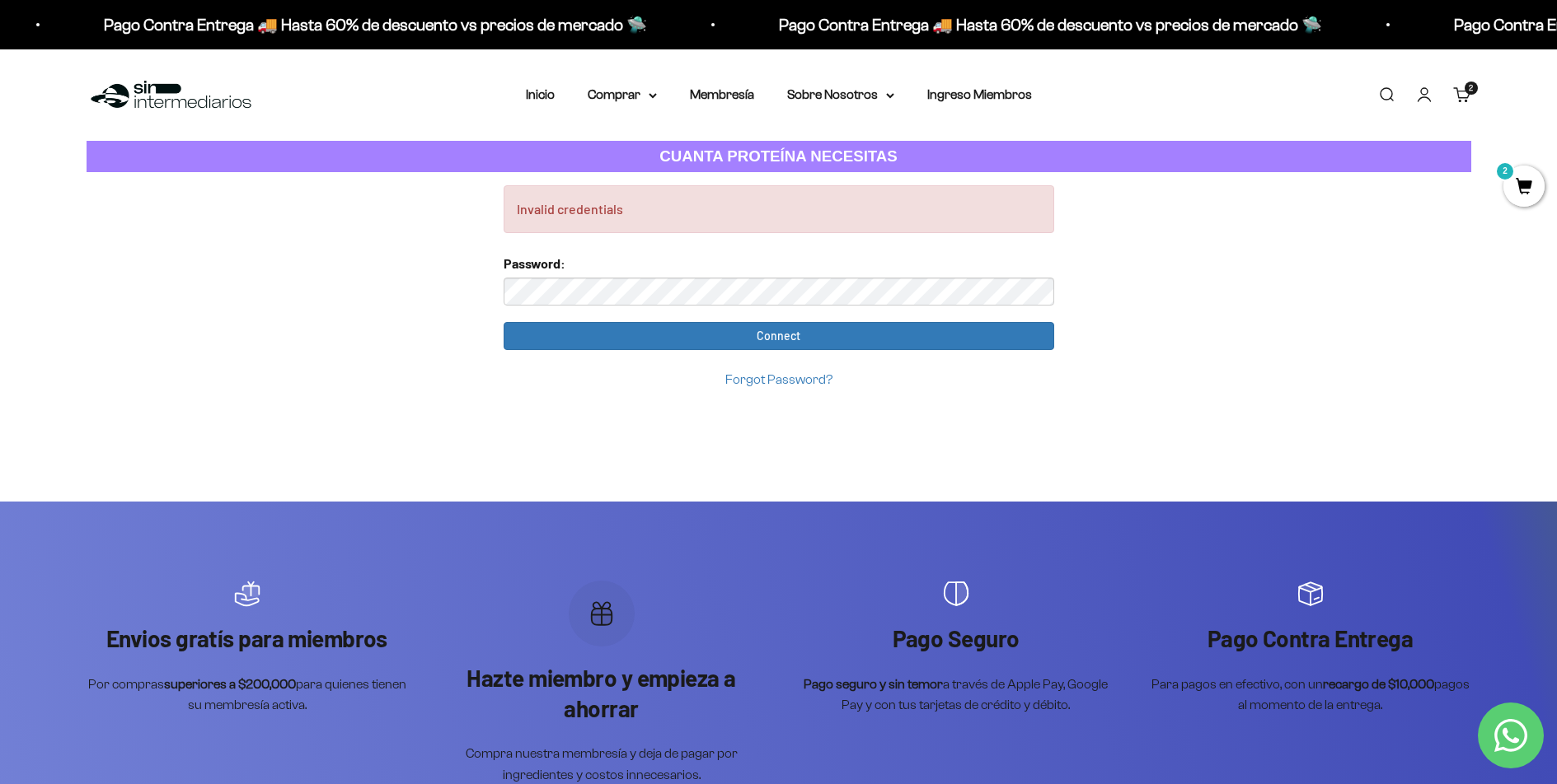
click at [618, 276] on div "Password:" at bounding box center [778, 279] width 550 height 53
click at [504, 322] on input "Connect" at bounding box center [778, 336] width 550 height 28
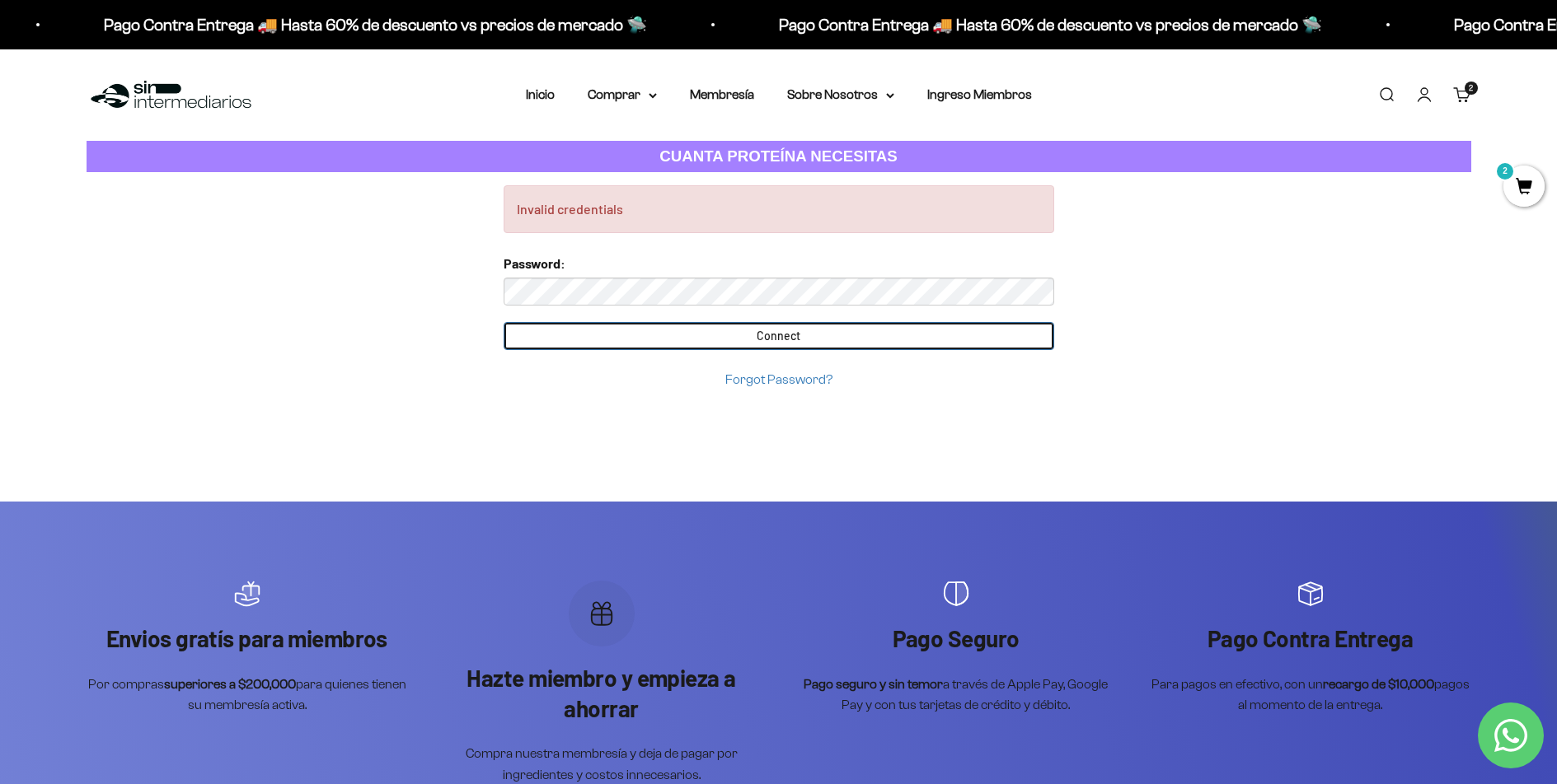
click at [638, 344] on input "Connect" at bounding box center [778, 336] width 550 height 28
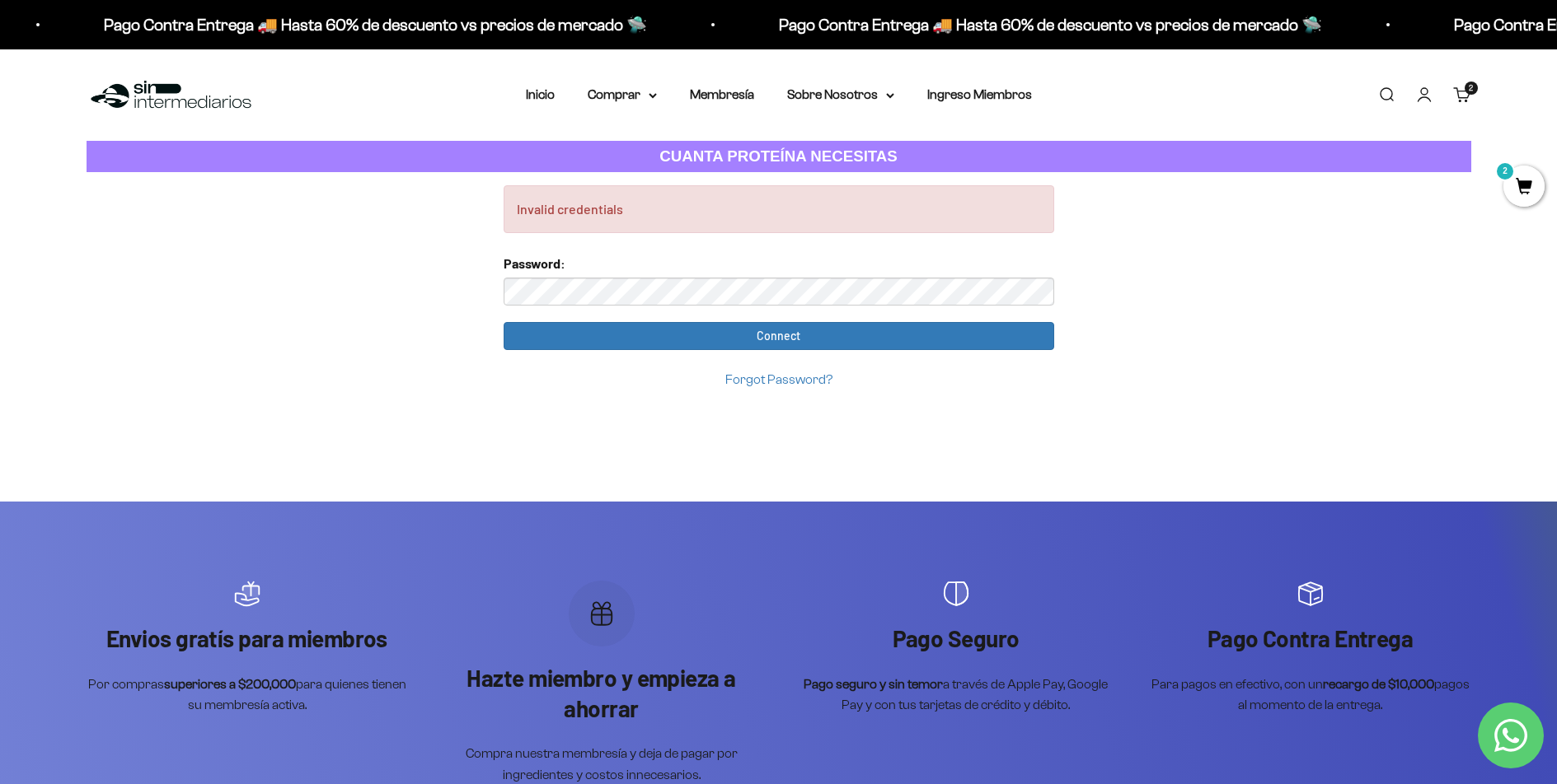
click at [737, 375] on link "Forgot Password?" at bounding box center [778, 379] width 107 height 14
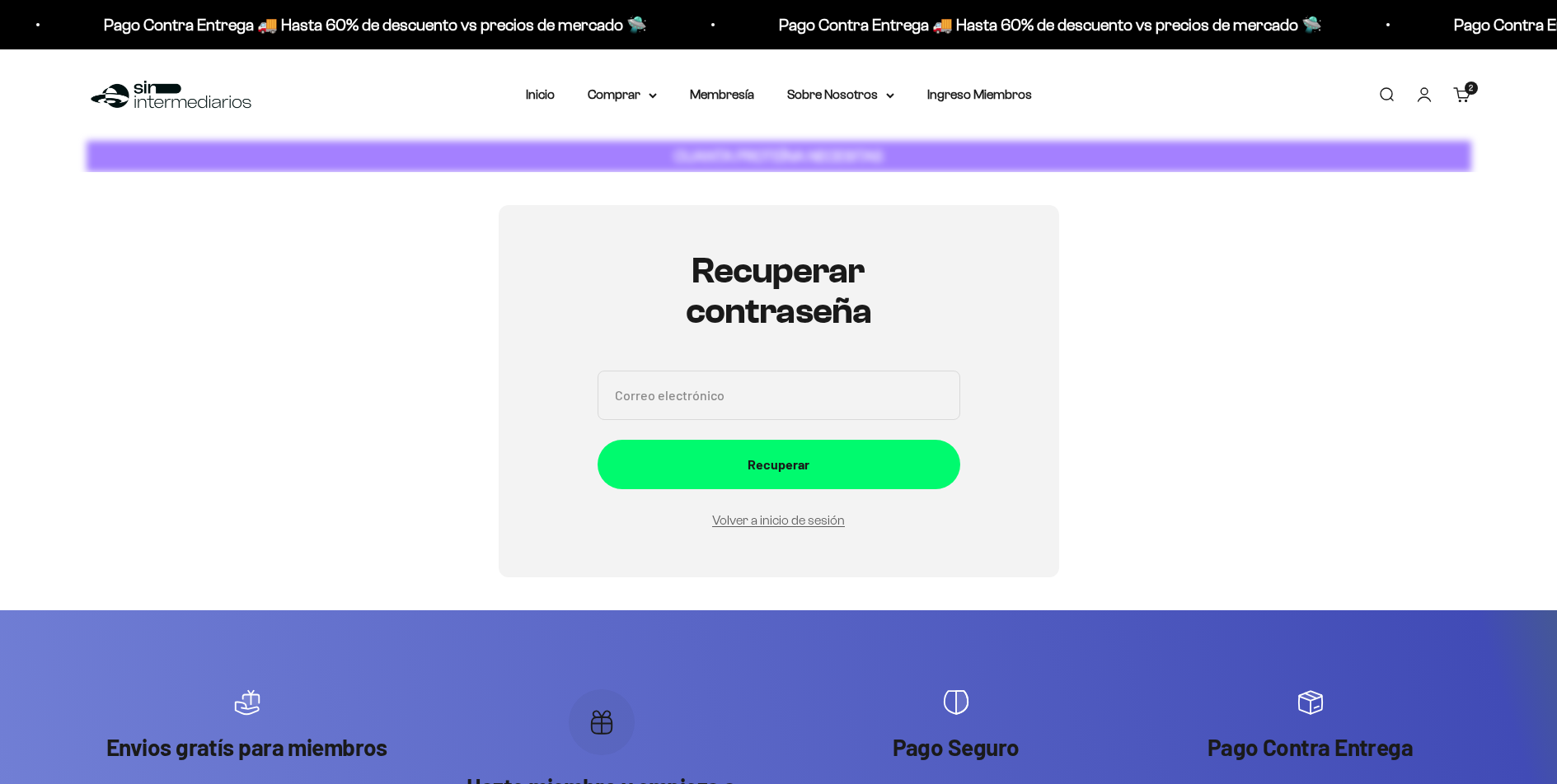
scroll to position [185, 0]
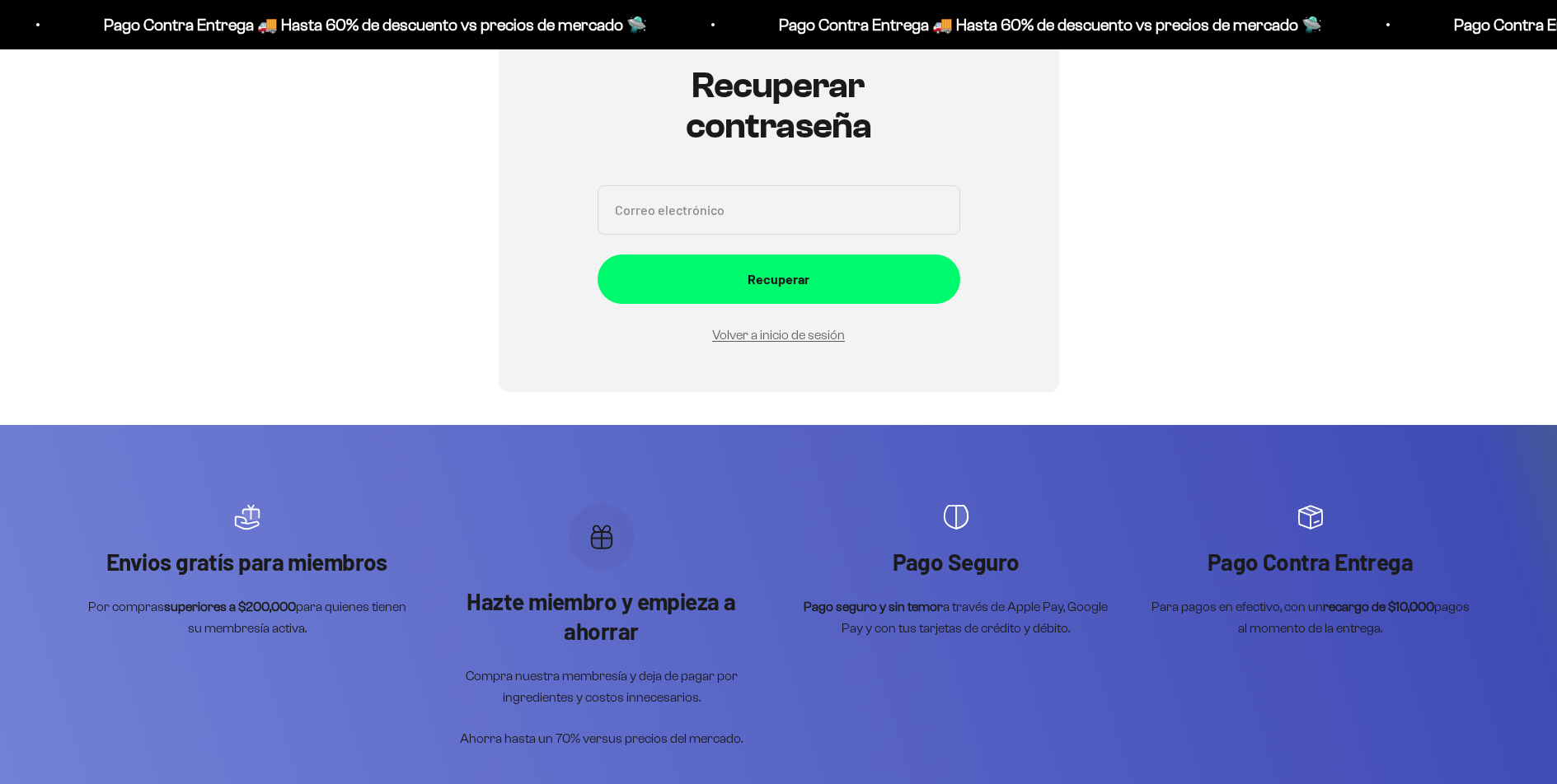
click at [746, 212] on input "Correo electrónico" at bounding box center [778, 210] width 363 height 49
type input "laura.sanchez.2905@gmail.com"
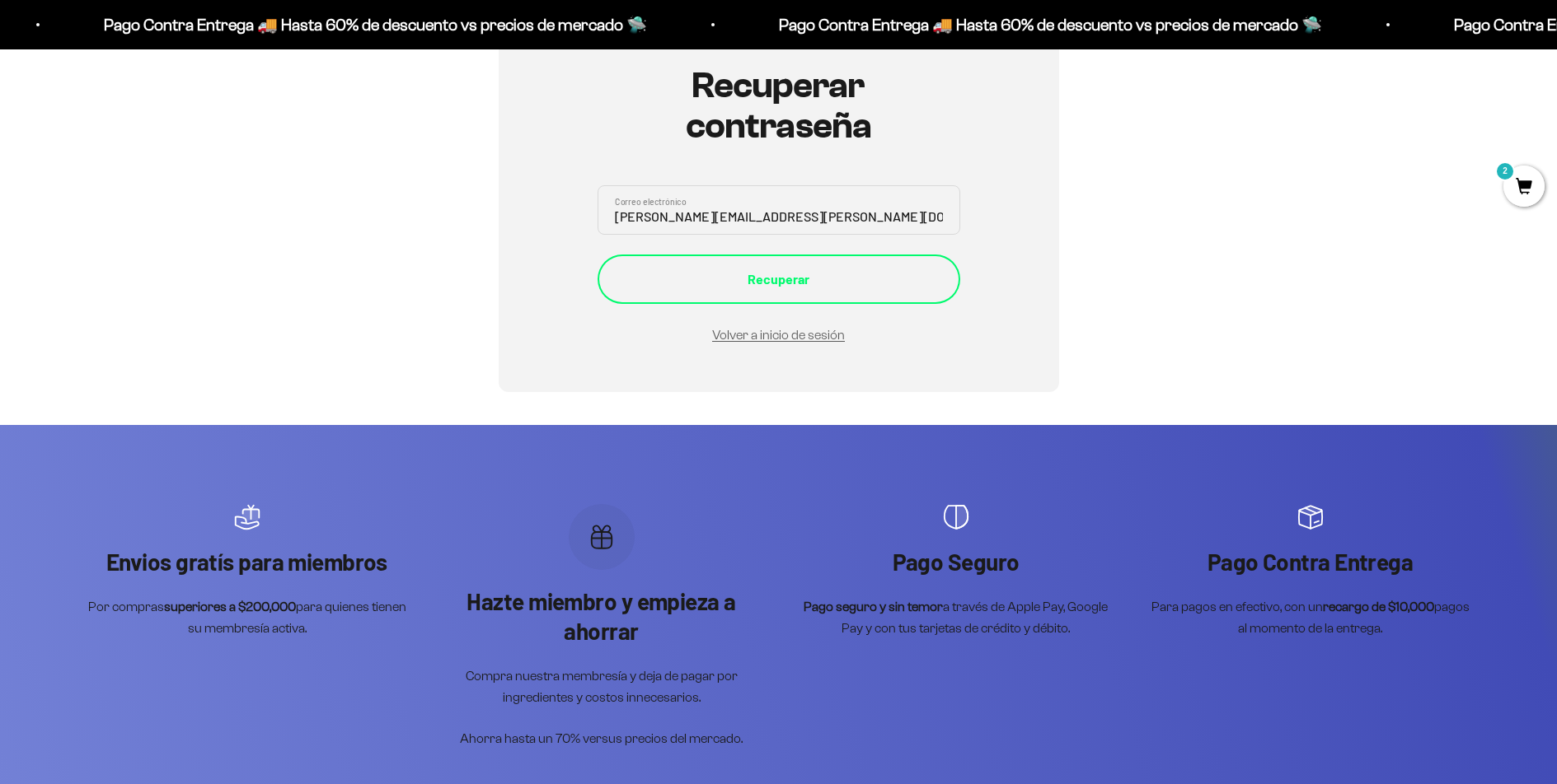
click at [739, 271] on div "Recuperar" at bounding box center [778, 279] width 297 height 22
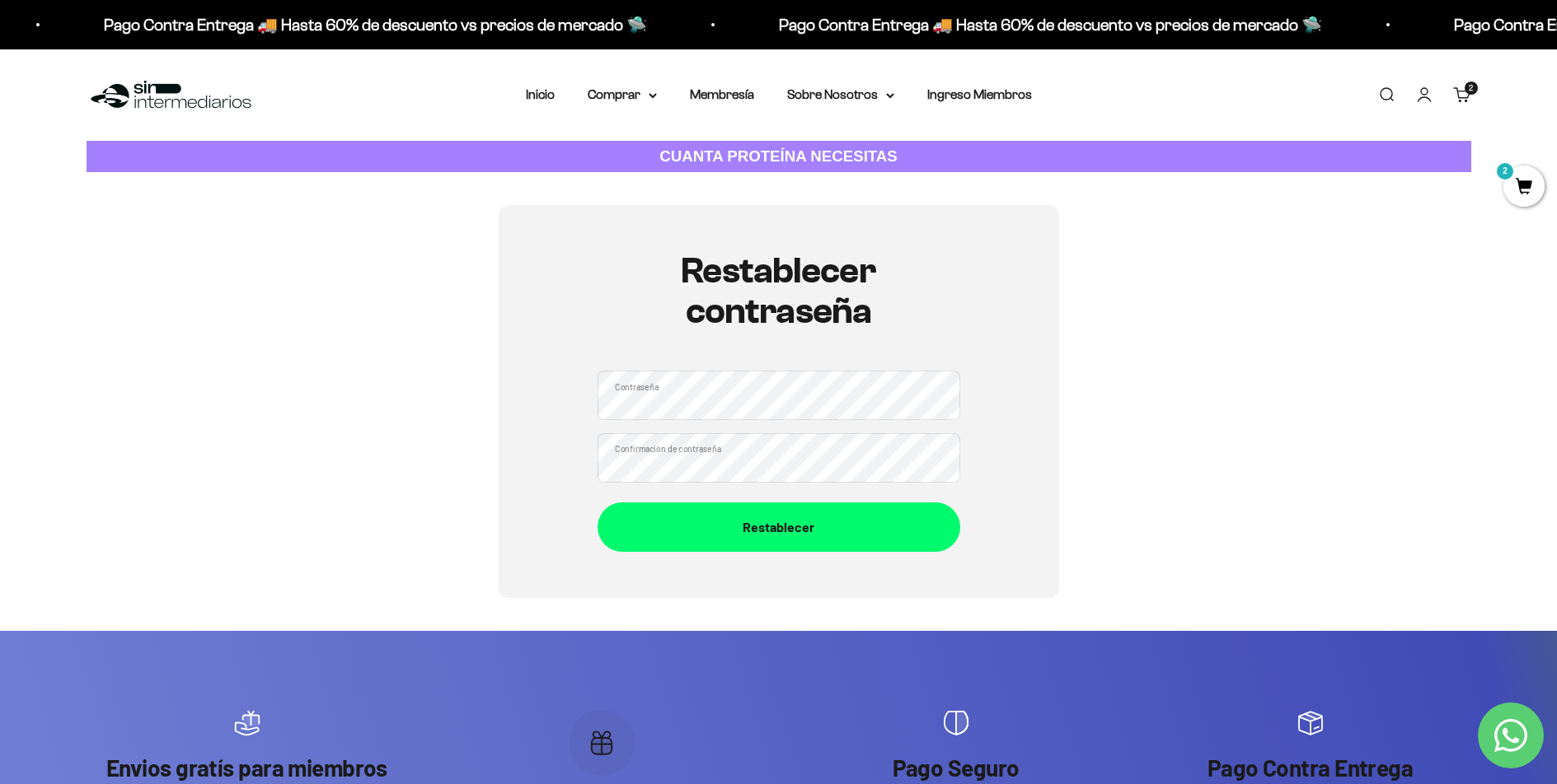
click at [597, 503] on button "Restablecer" at bounding box center [778, 527] width 363 height 49
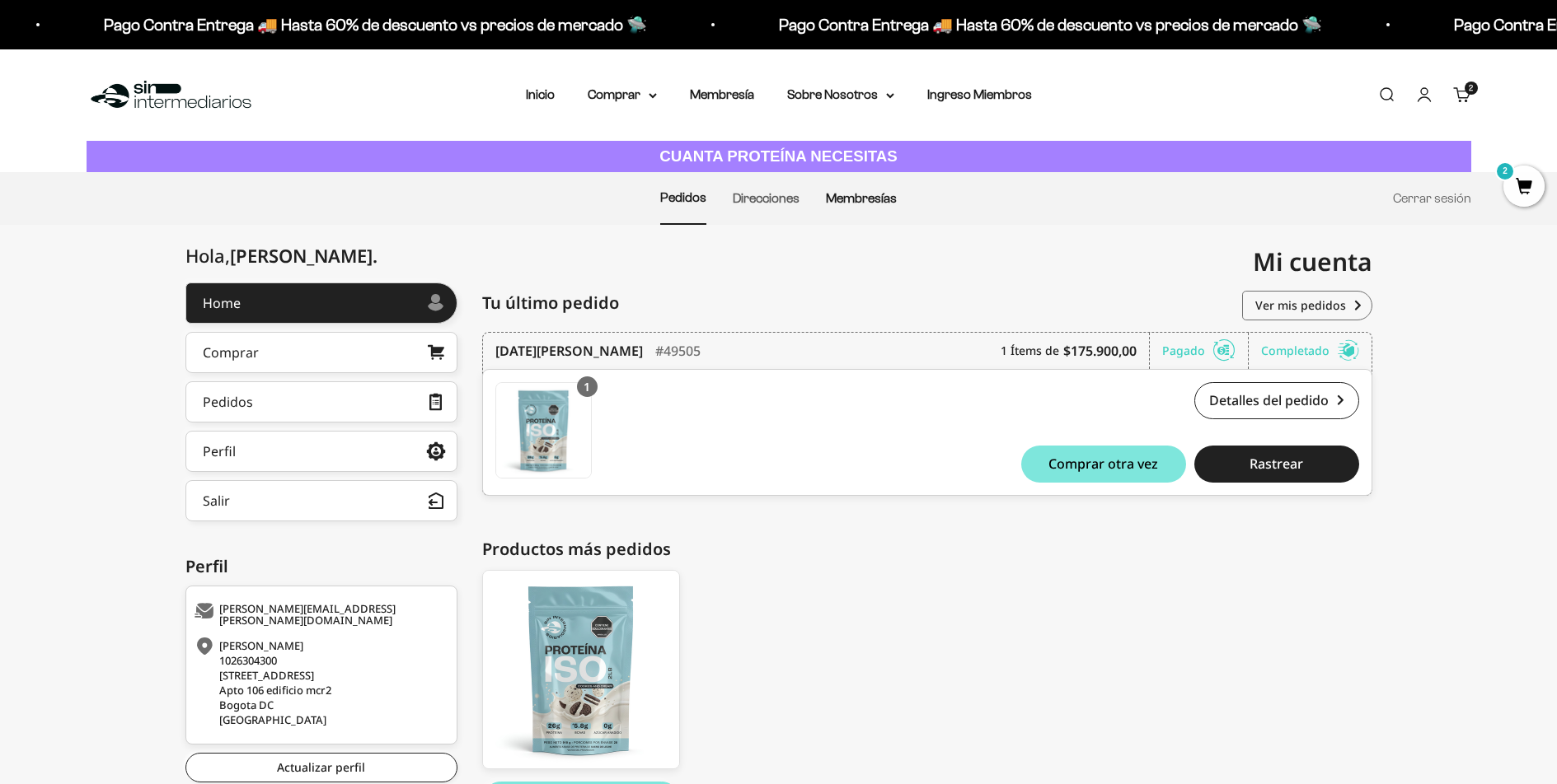
click at [854, 194] on link "Membresías" at bounding box center [861, 198] width 71 height 14
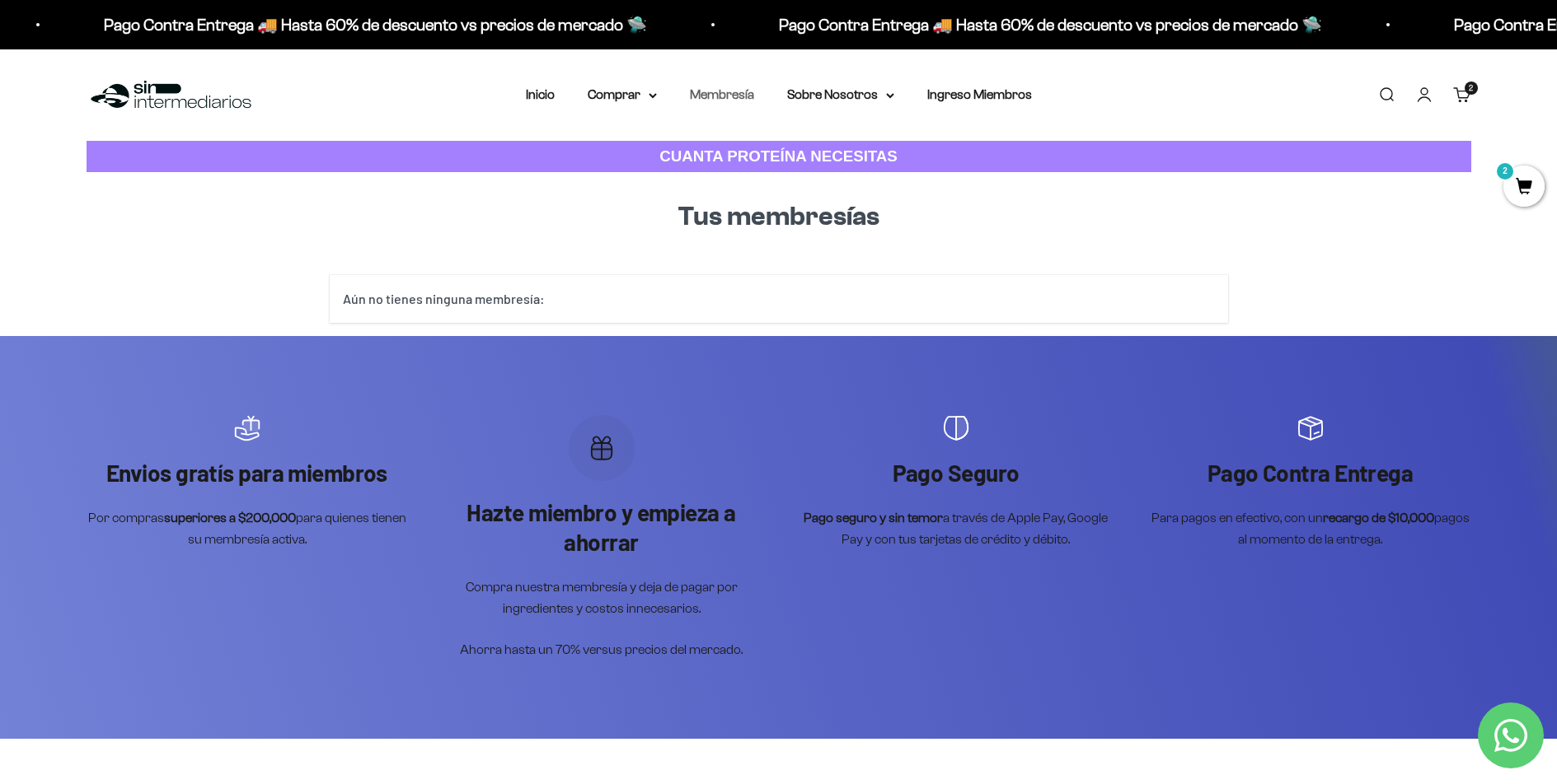
click at [741, 90] on link "Membresía" at bounding box center [723, 94] width 65 height 14
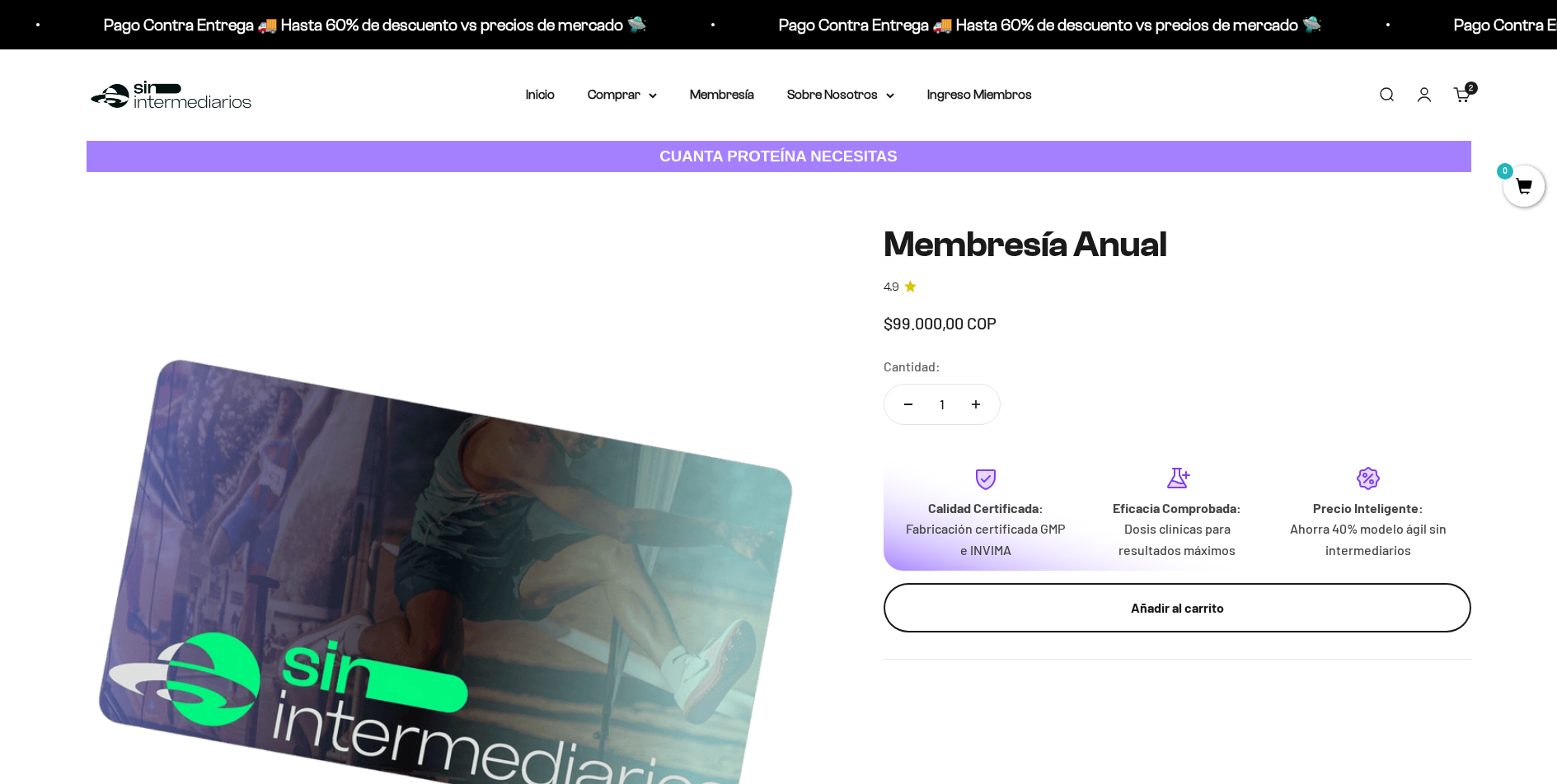
click at [996, 612] on div "Añadir al carrito" at bounding box center [1178, 608] width 522 height 22
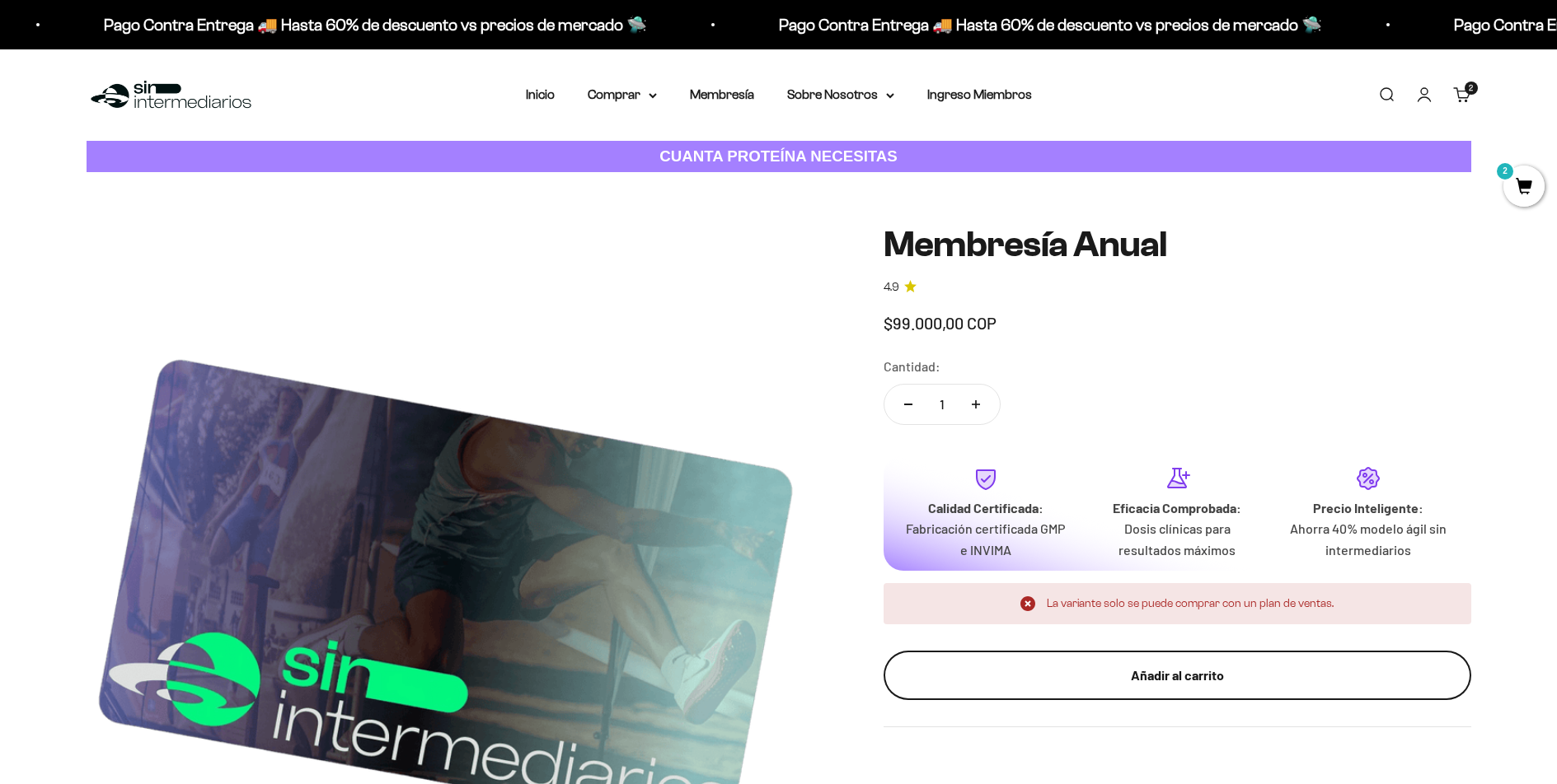
click at [1062, 689] on button "Añadir al carrito" at bounding box center [1177, 675] width 587 height 49
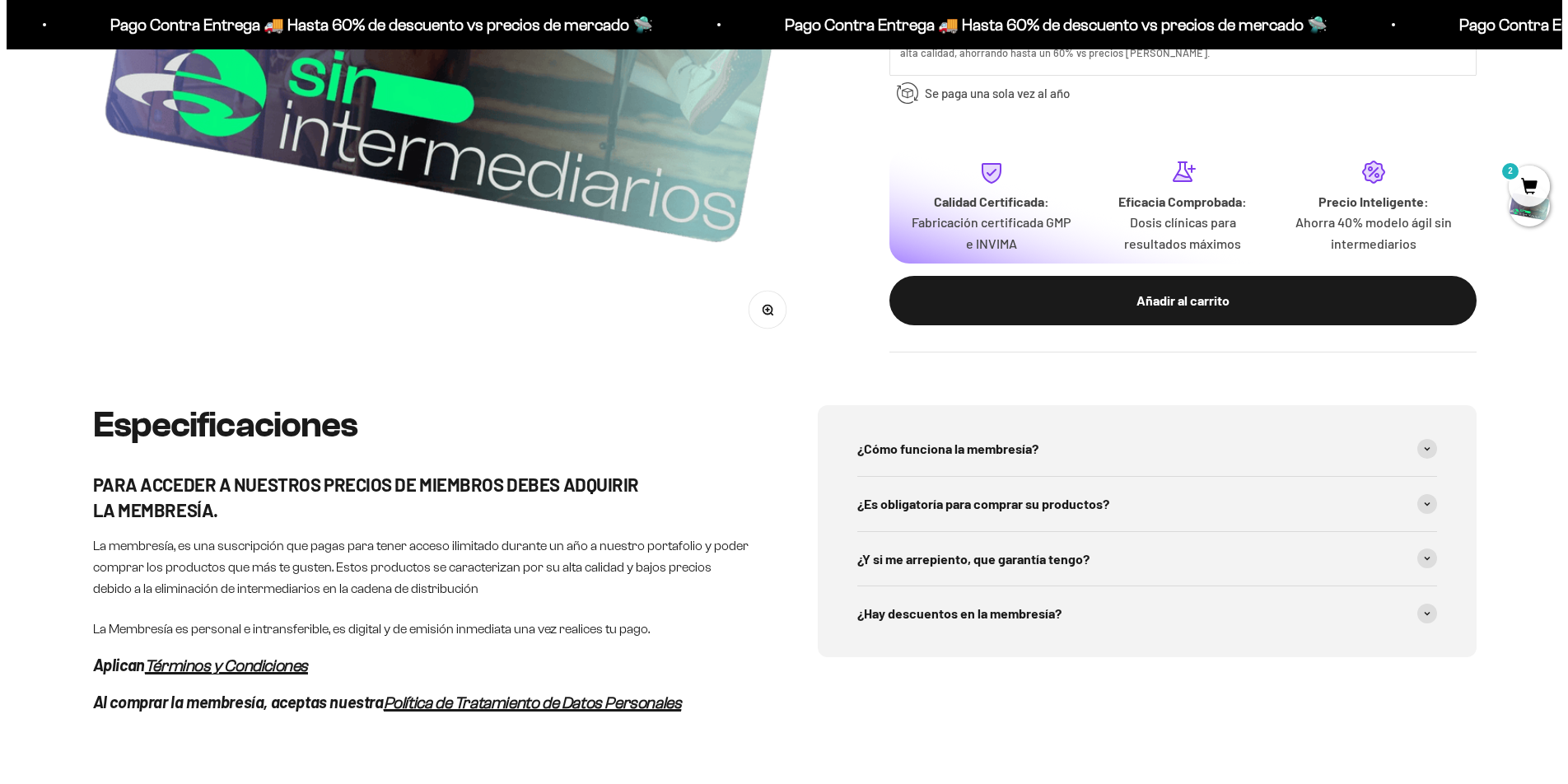
scroll to position [594, 0]
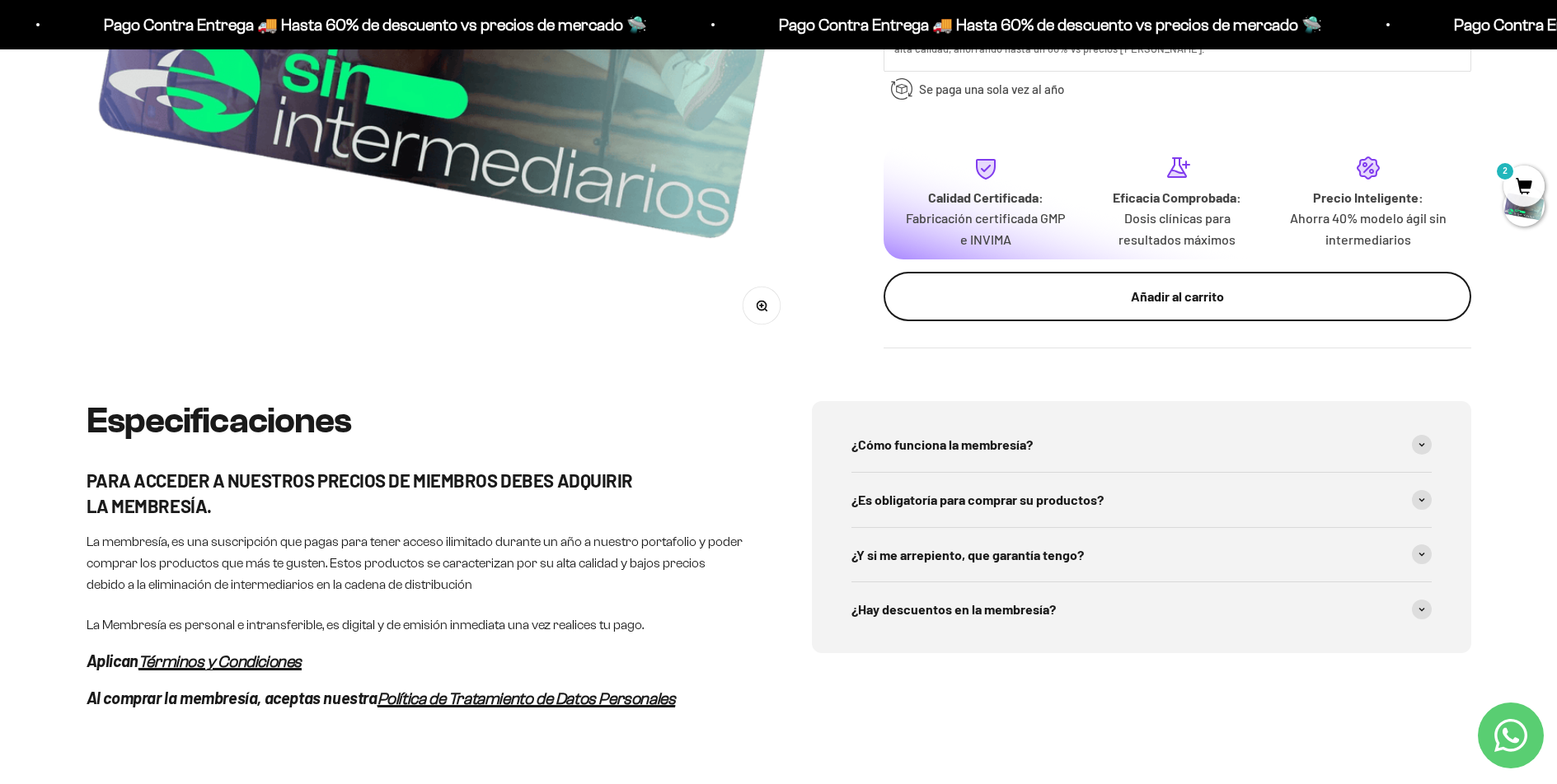
click at [1165, 313] on button "Añadir al carrito" at bounding box center [1177, 296] width 587 height 49
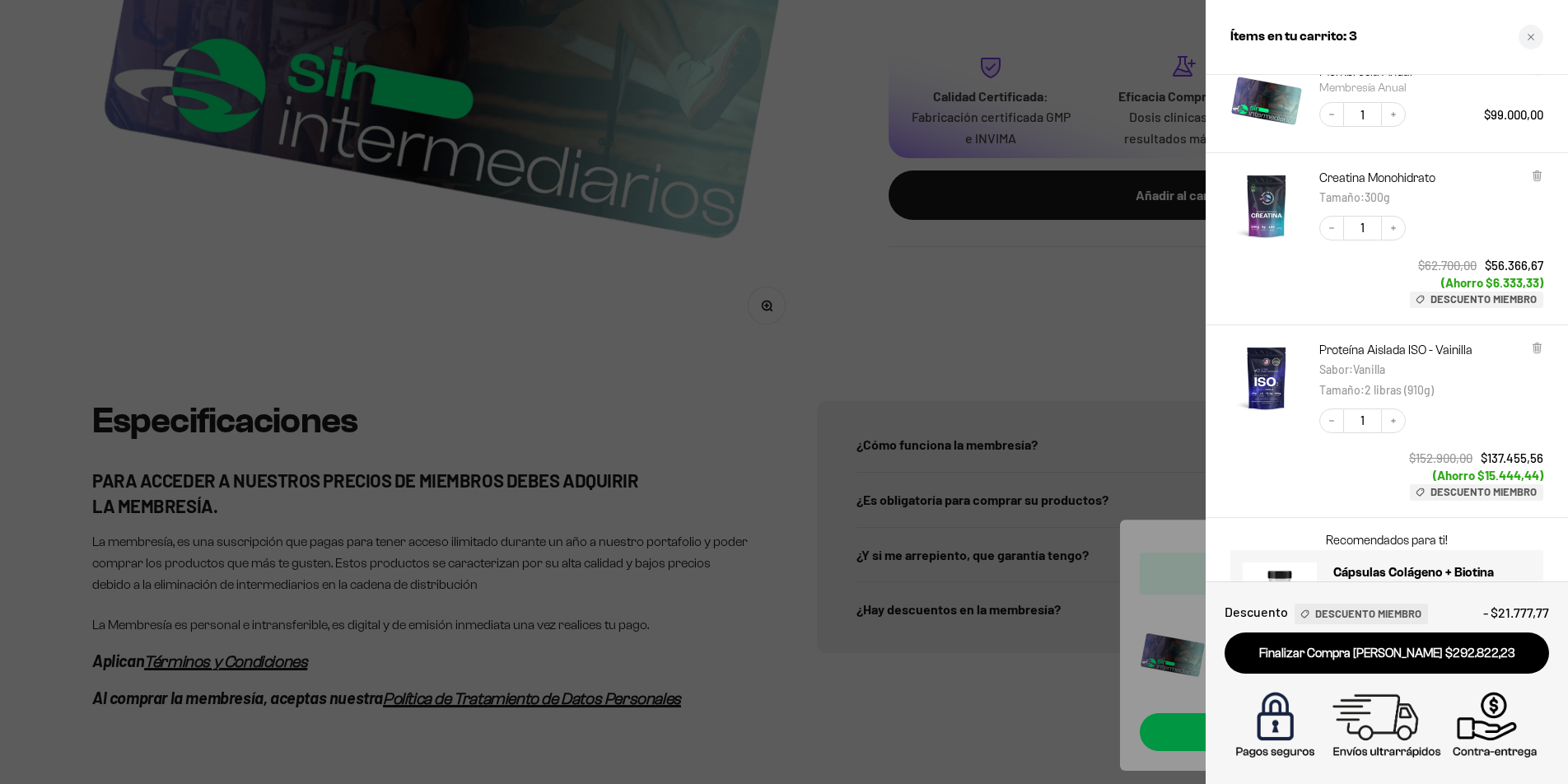
scroll to position [94, 0]
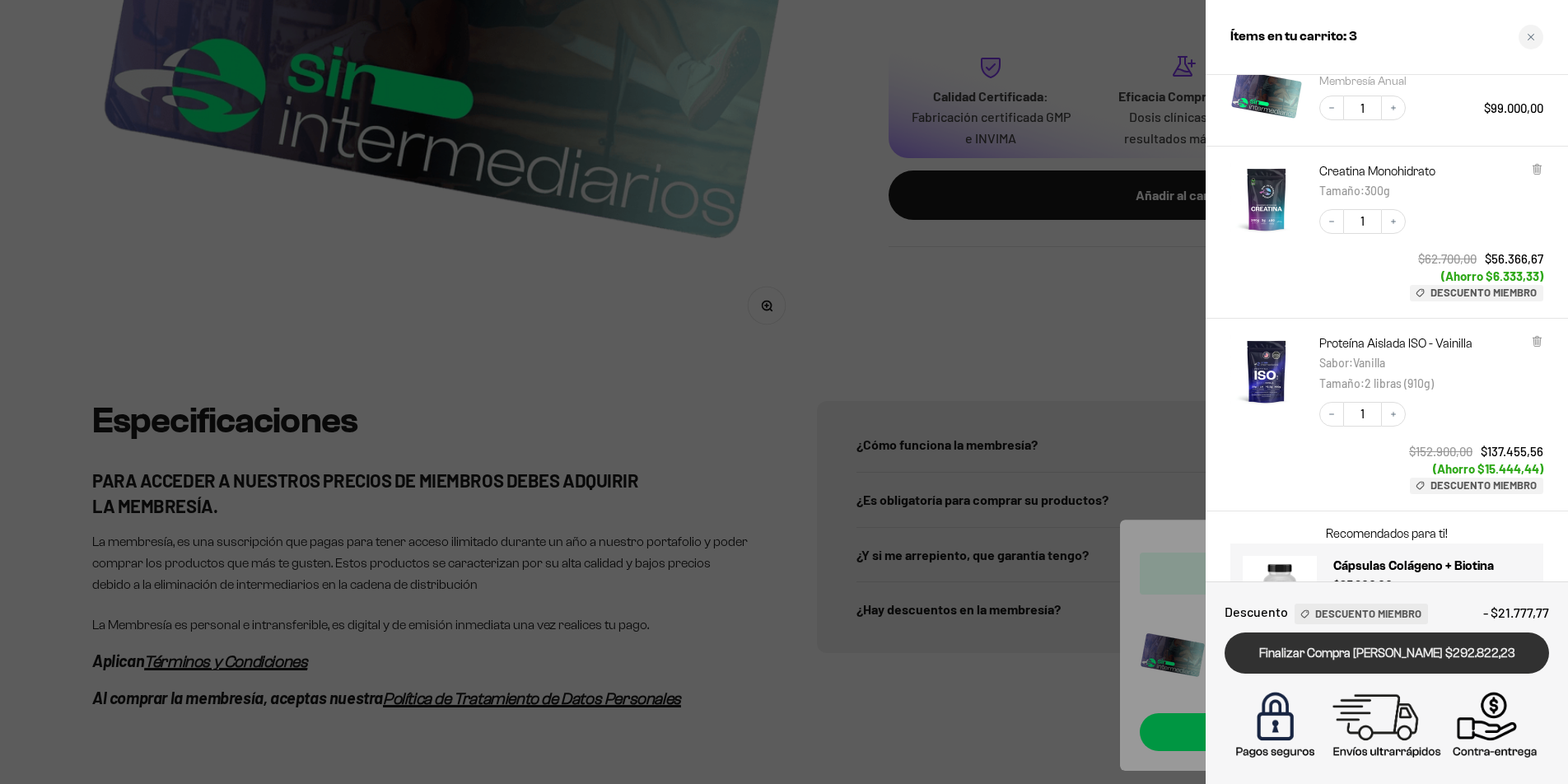
click at [1292, 650] on link "Finalizar Compra [PERSON_NAME] $292.822,23" at bounding box center [1387, 654] width 324 height 42
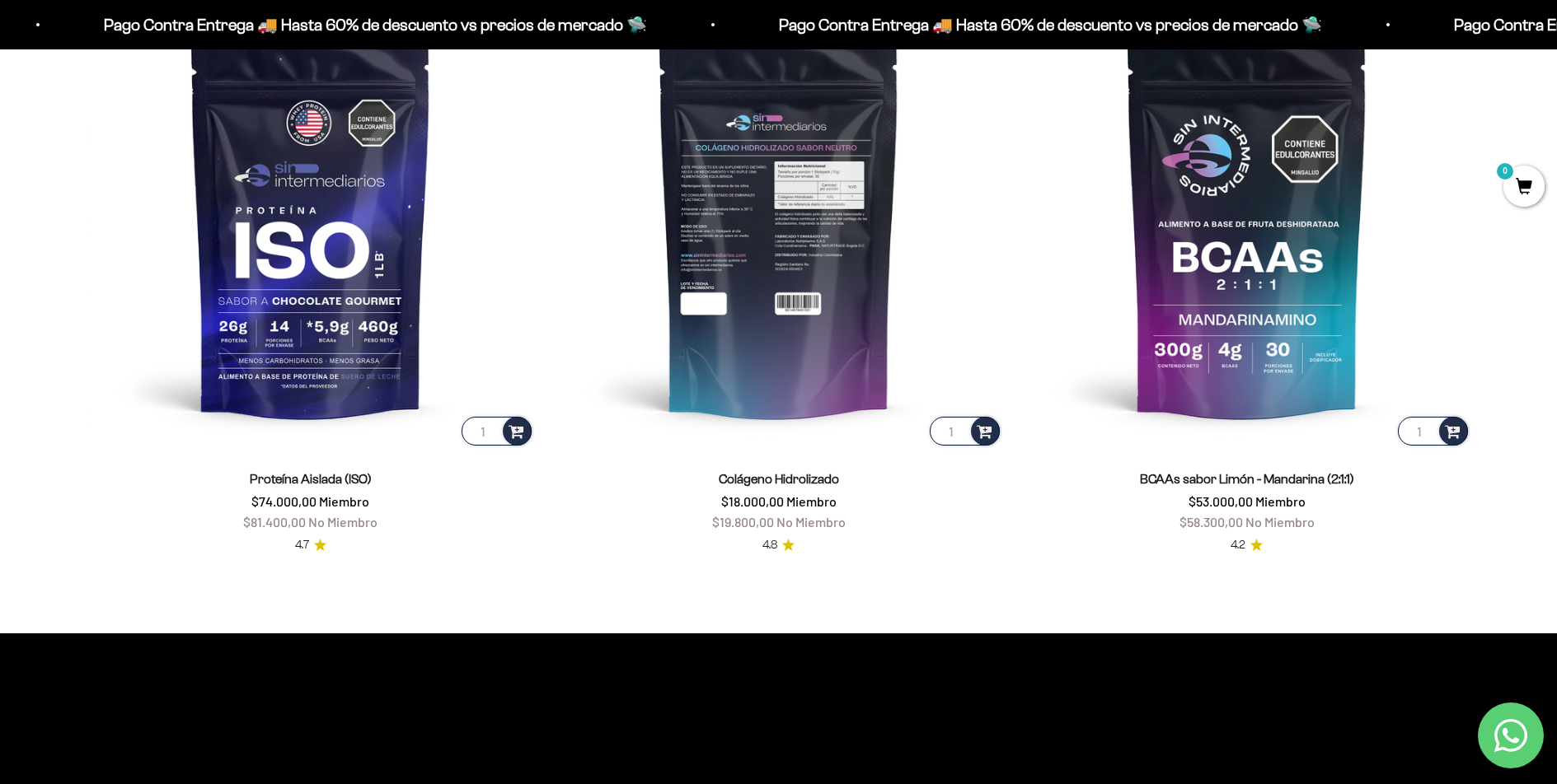
scroll to position [1478, 0]
